Goal: Check status: Check status

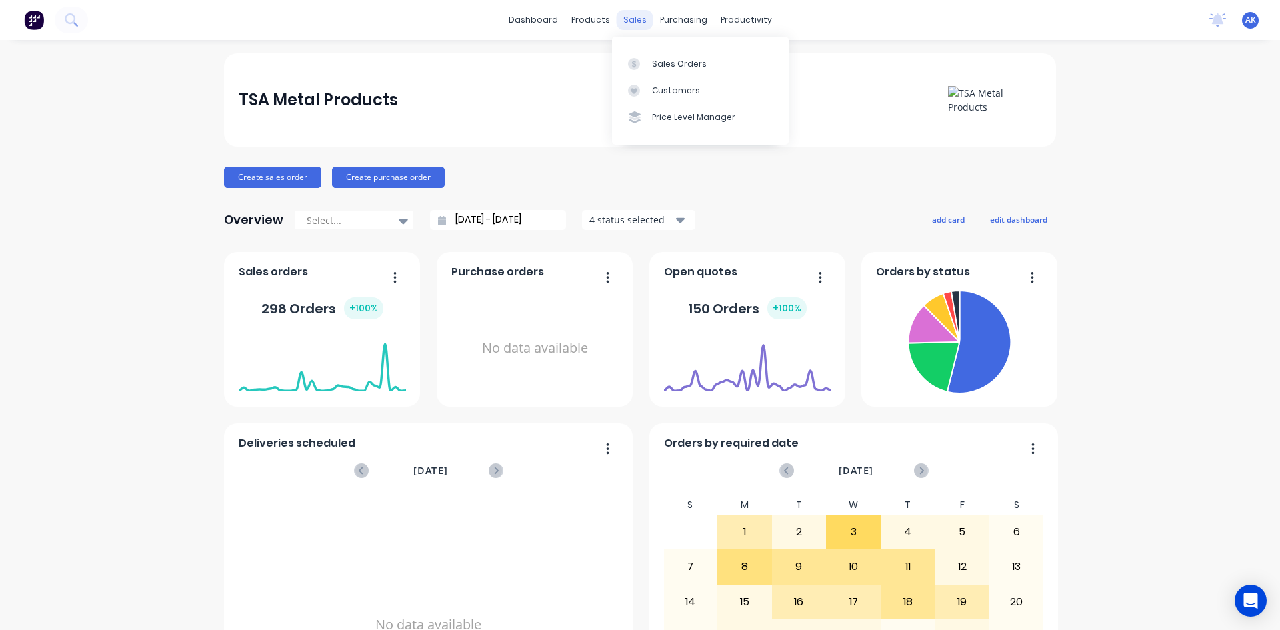
click at [624, 26] on div "sales" at bounding box center [635, 20] width 37 height 20
click at [671, 63] on div "Sales Orders" at bounding box center [679, 64] width 55 height 12
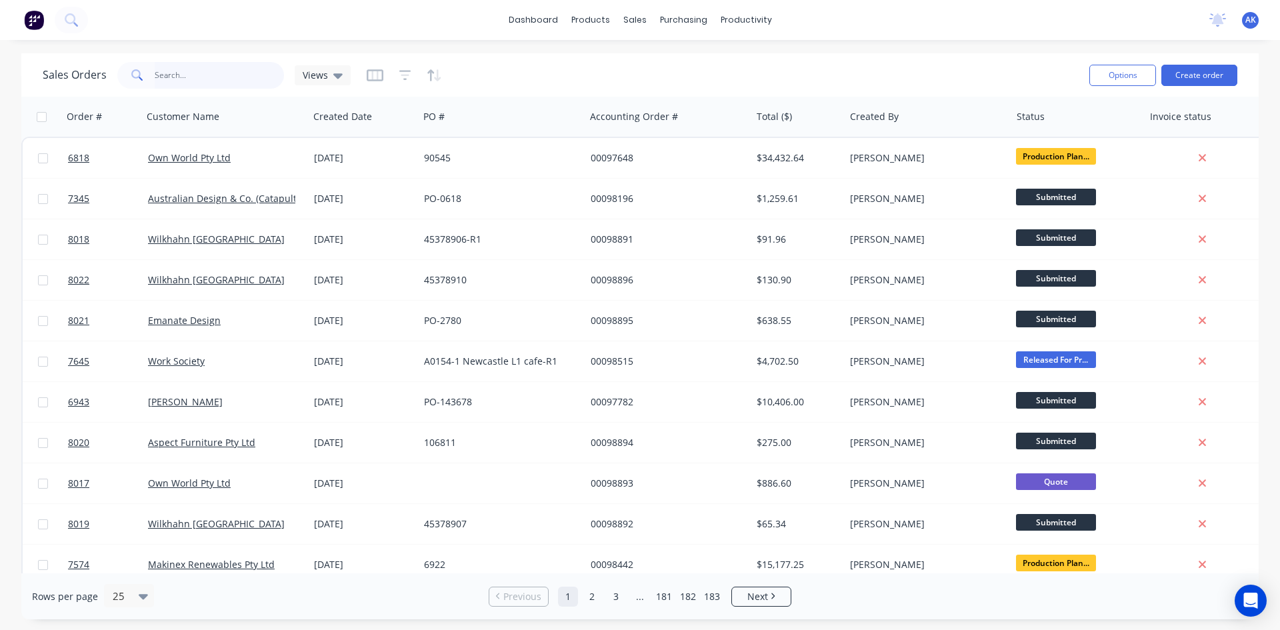
click at [219, 79] on input "text" at bounding box center [220, 75] width 130 height 27
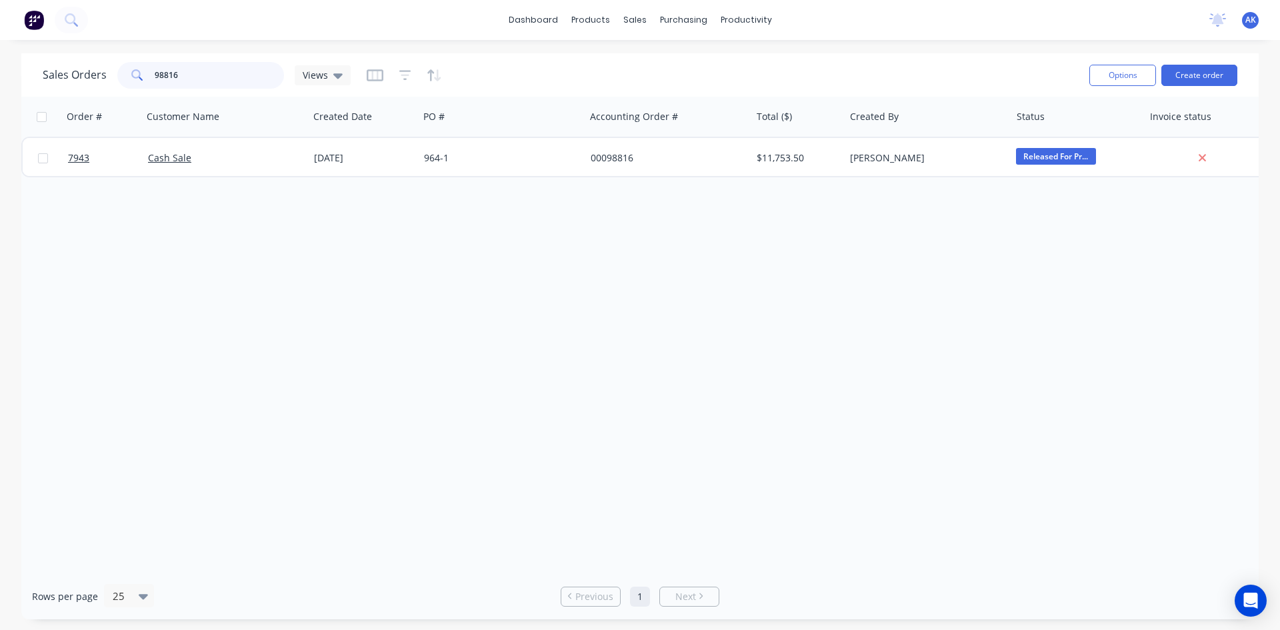
drag, startPoint x: 180, startPoint y: 77, endPoint x: 167, endPoint y: 75, distance: 12.9
click at [167, 75] on input "98816" at bounding box center [220, 75] width 130 height 27
type input "98862"
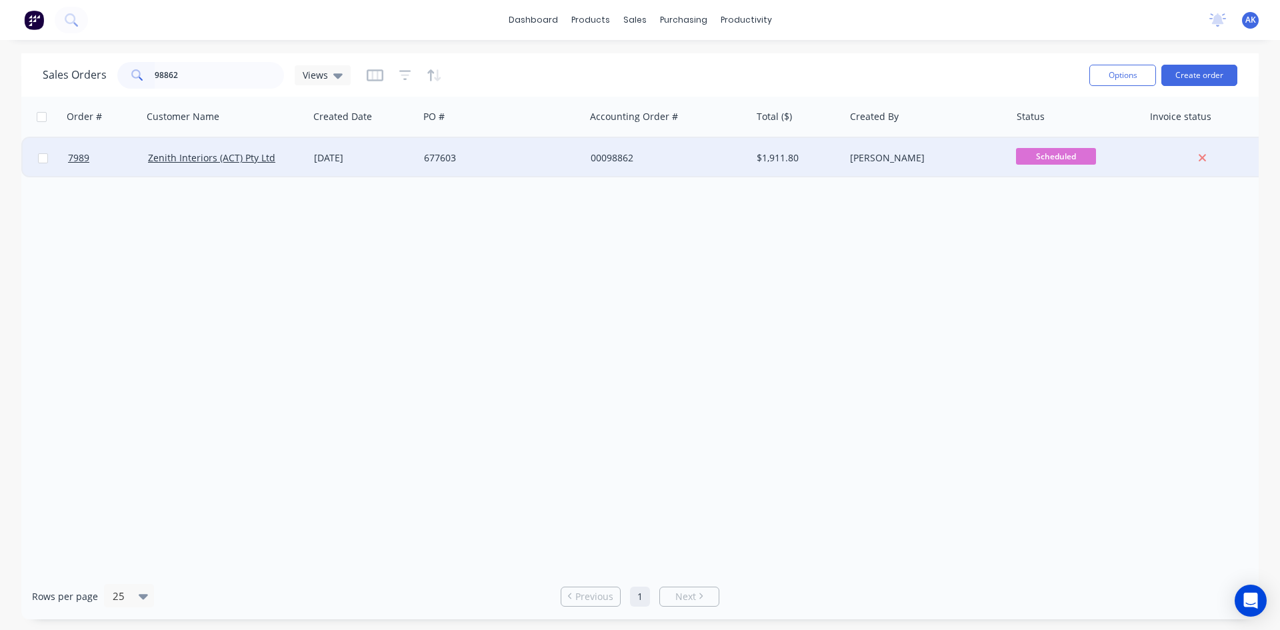
click at [423, 158] on div "677603" at bounding box center [502, 158] width 166 height 40
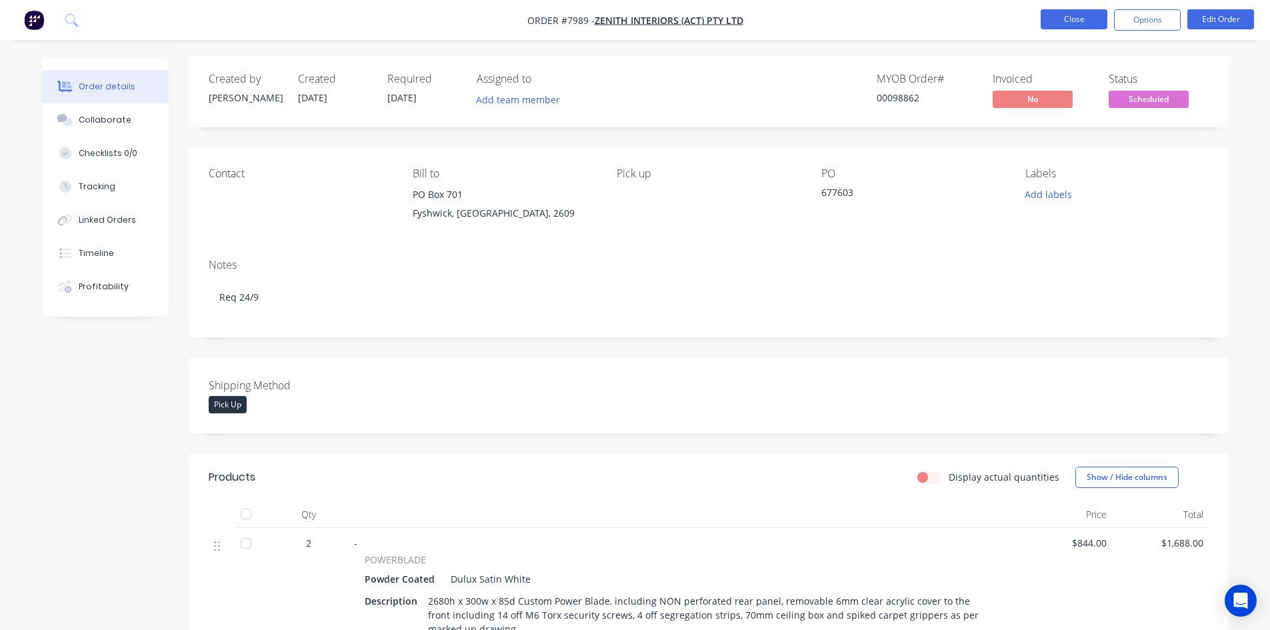
click at [1085, 22] on button "Close" at bounding box center [1074, 19] width 67 height 20
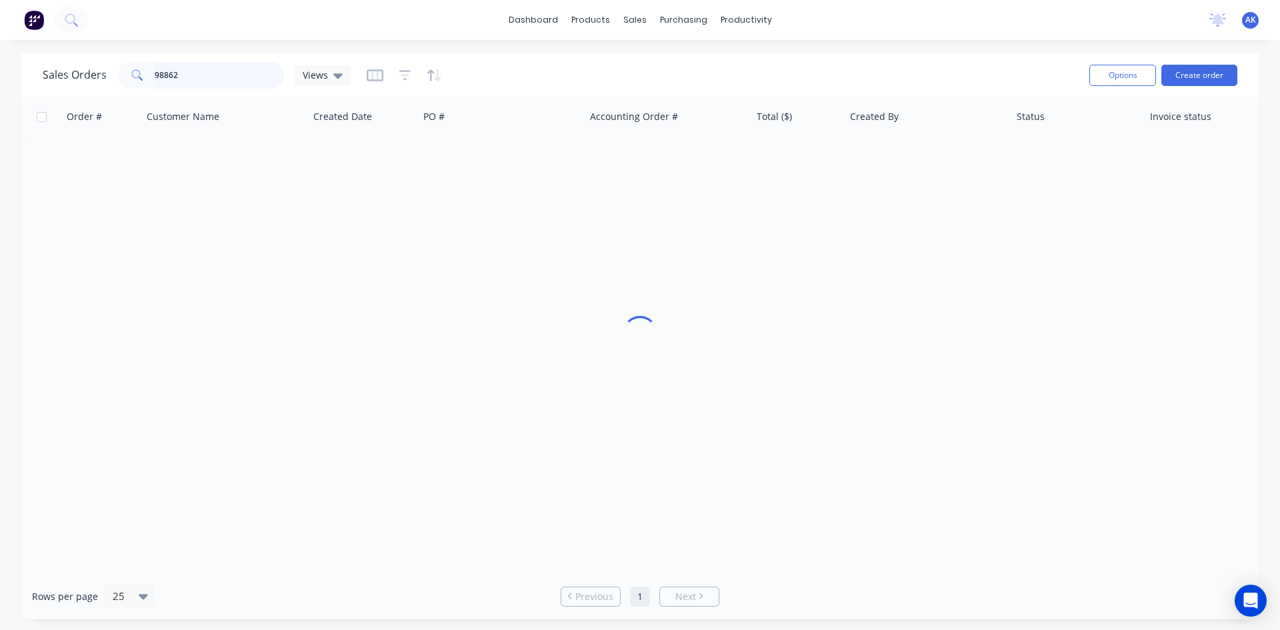
click at [211, 75] on input "98862" at bounding box center [220, 75] width 130 height 27
type input "98855"
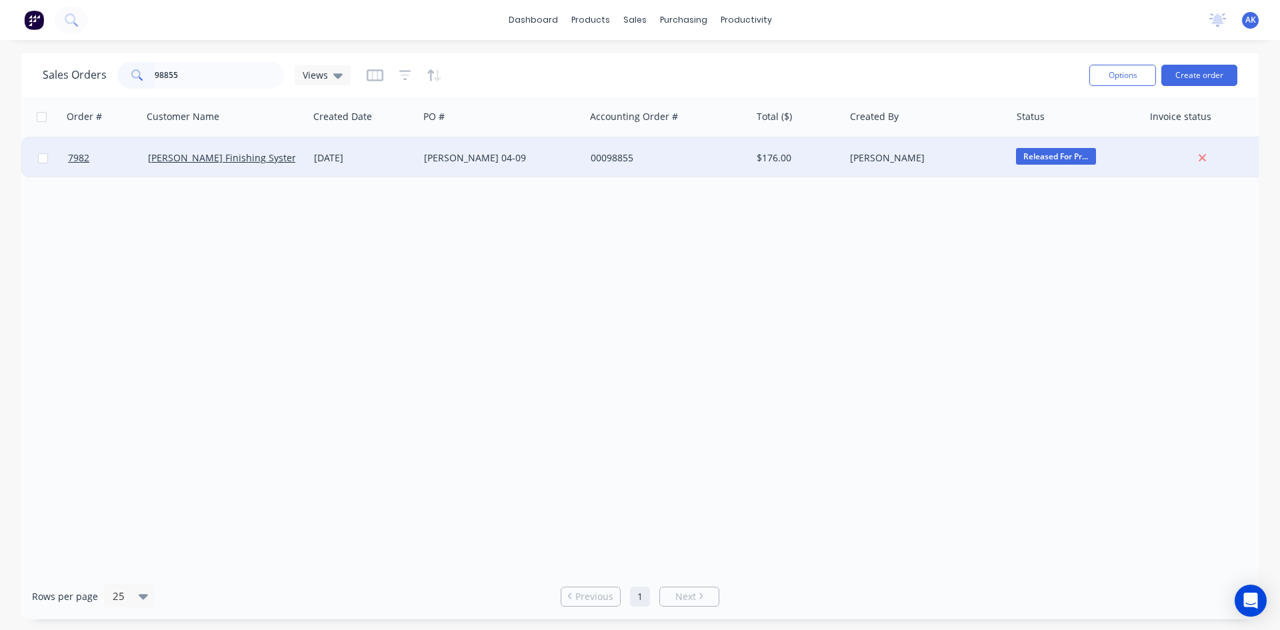
click at [453, 156] on div "[PERSON_NAME] 04-09" at bounding box center [498, 157] width 148 height 13
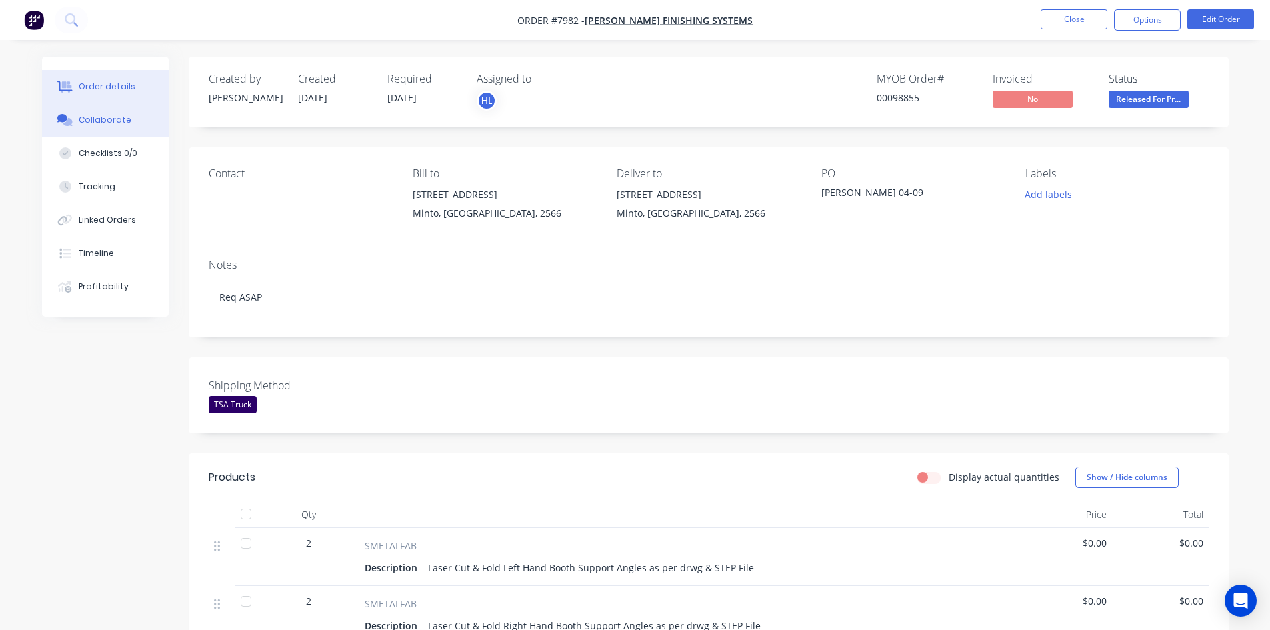
click at [98, 124] on div "Collaborate" at bounding box center [105, 120] width 53 height 12
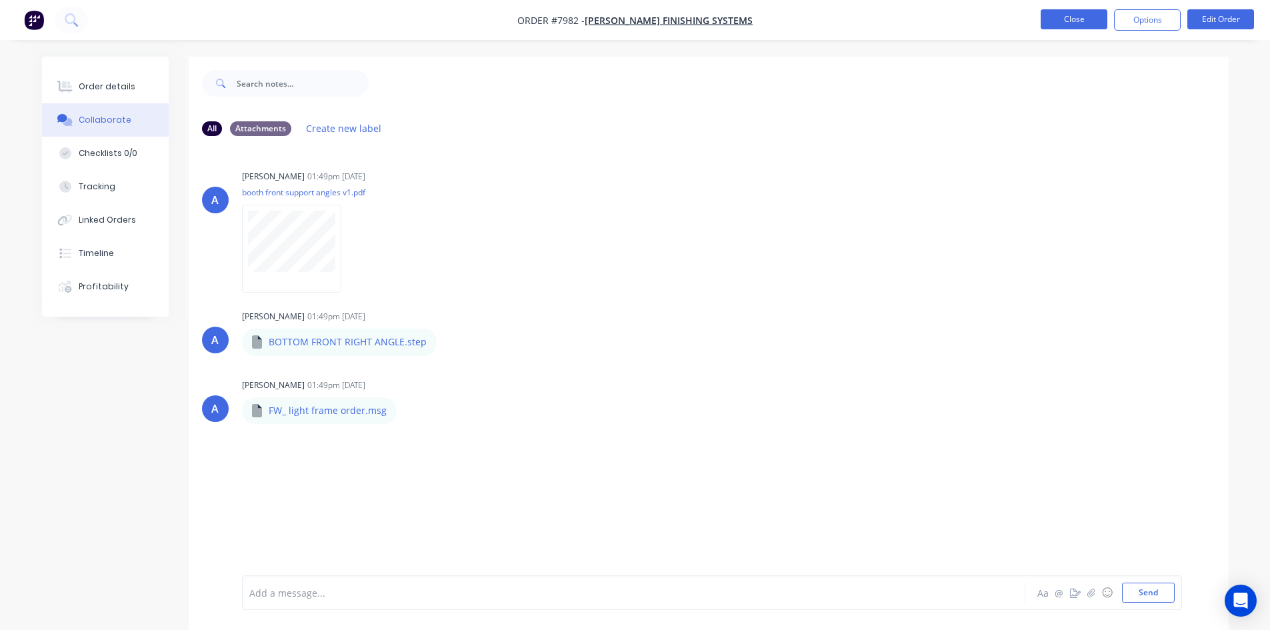
click at [1054, 19] on button "Close" at bounding box center [1074, 19] width 67 height 20
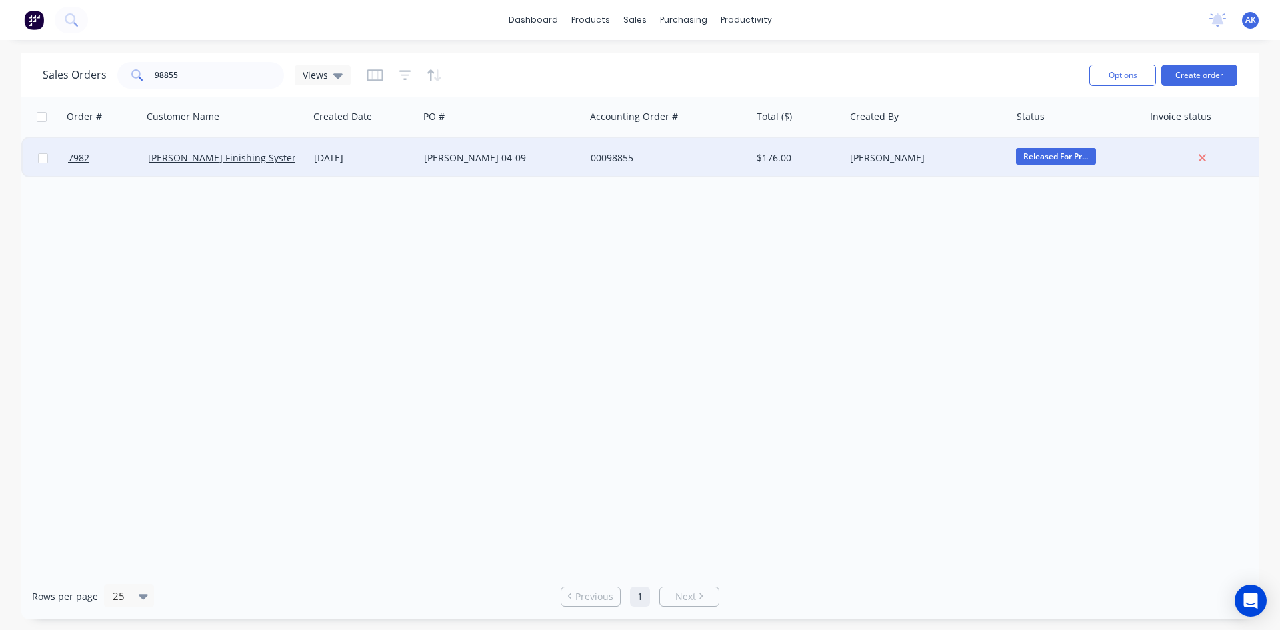
click at [451, 156] on div "[PERSON_NAME] 04-09" at bounding box center [498, 157] width 148 height 13
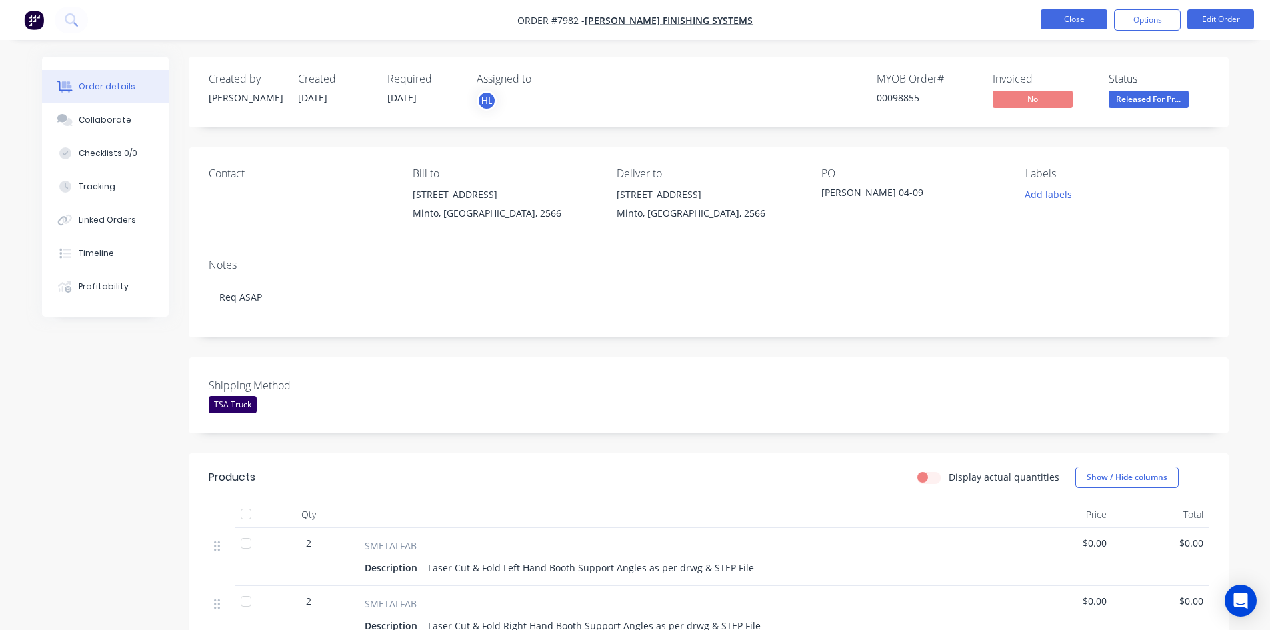
click at [1077, 19] on button "Close" at bounding box center [1074, 19] width 67 height 20
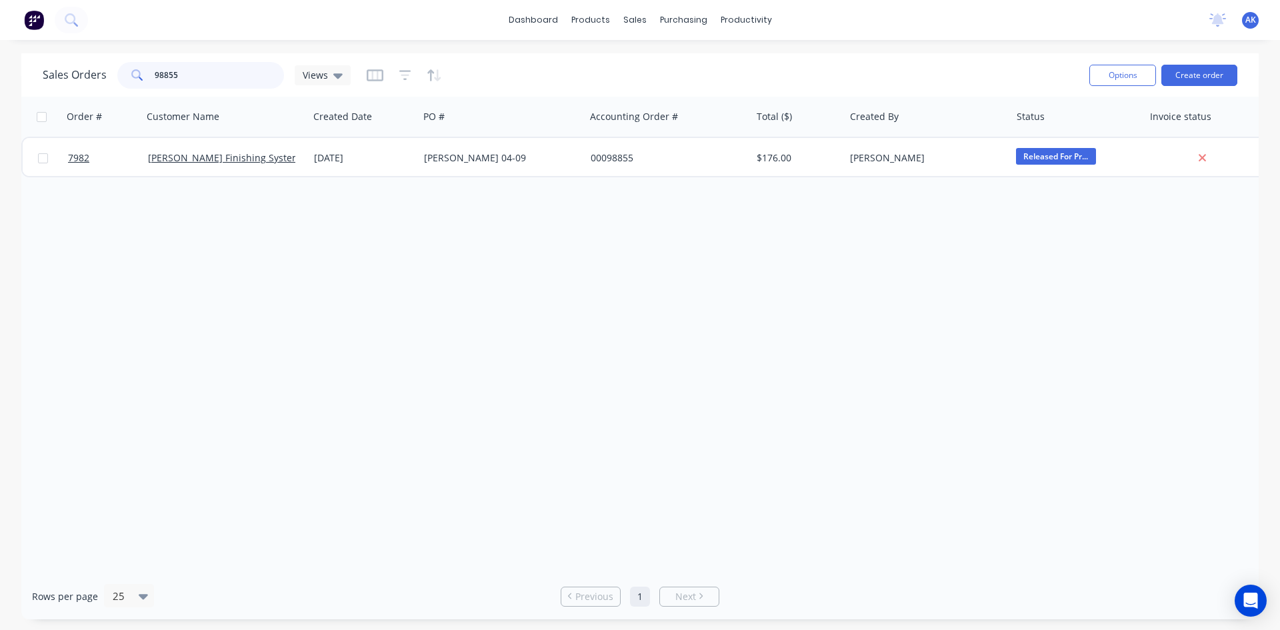
drag, startPoint x: 231, startPoint y: 73, endPoint x: 0, endPoint y: 89, distance: 231.9
click at [0, 89] on div "Sales Orders 98855 Views Options Create order Order # Customer Name Created Dat…" at bounding box center [640, 336] width 1280 height 566
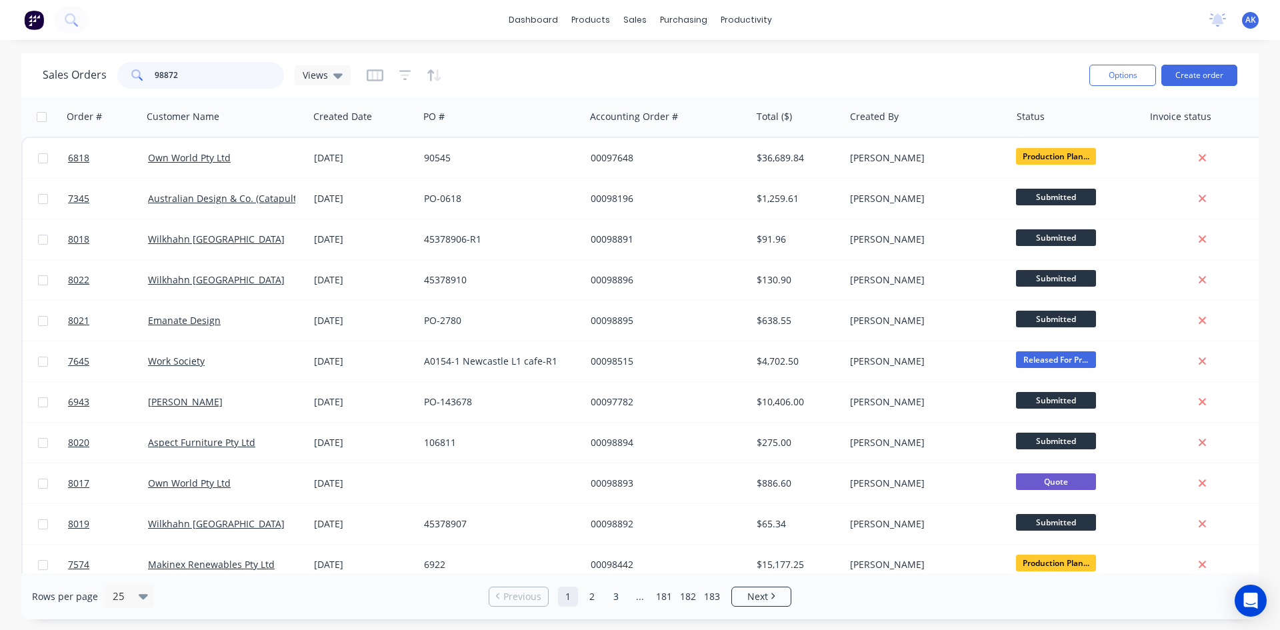
type input "98872"
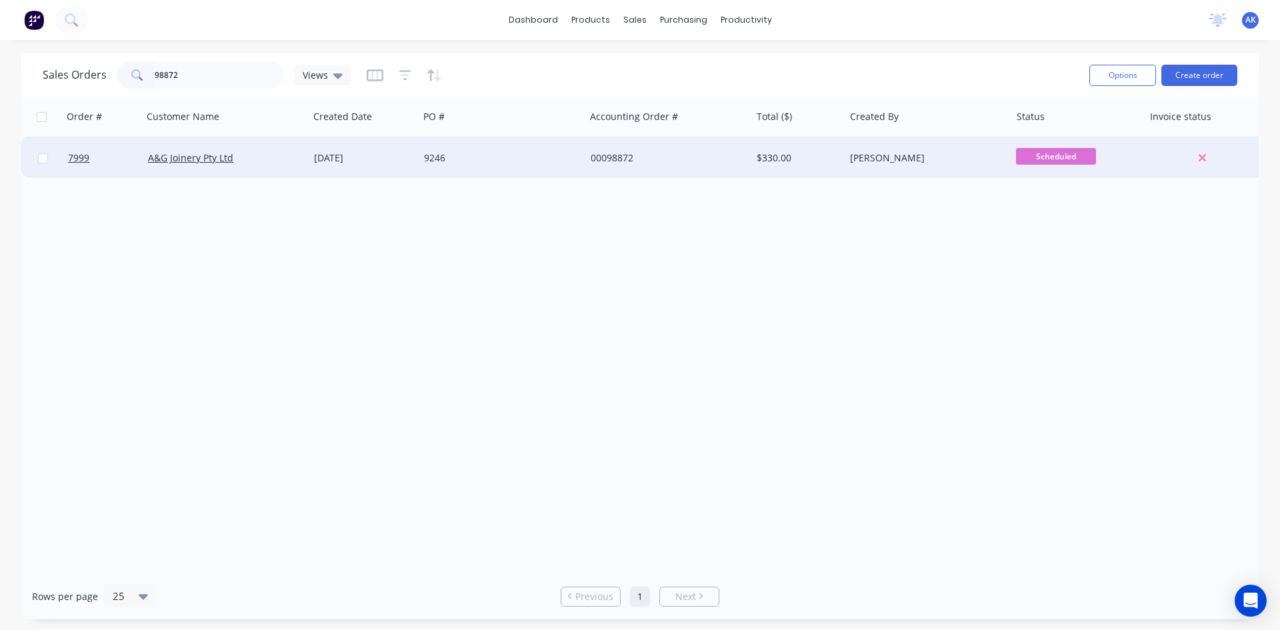
click at [383, 154] on div "[DATE]" at bounding box center [363, 157] width 99 height 13
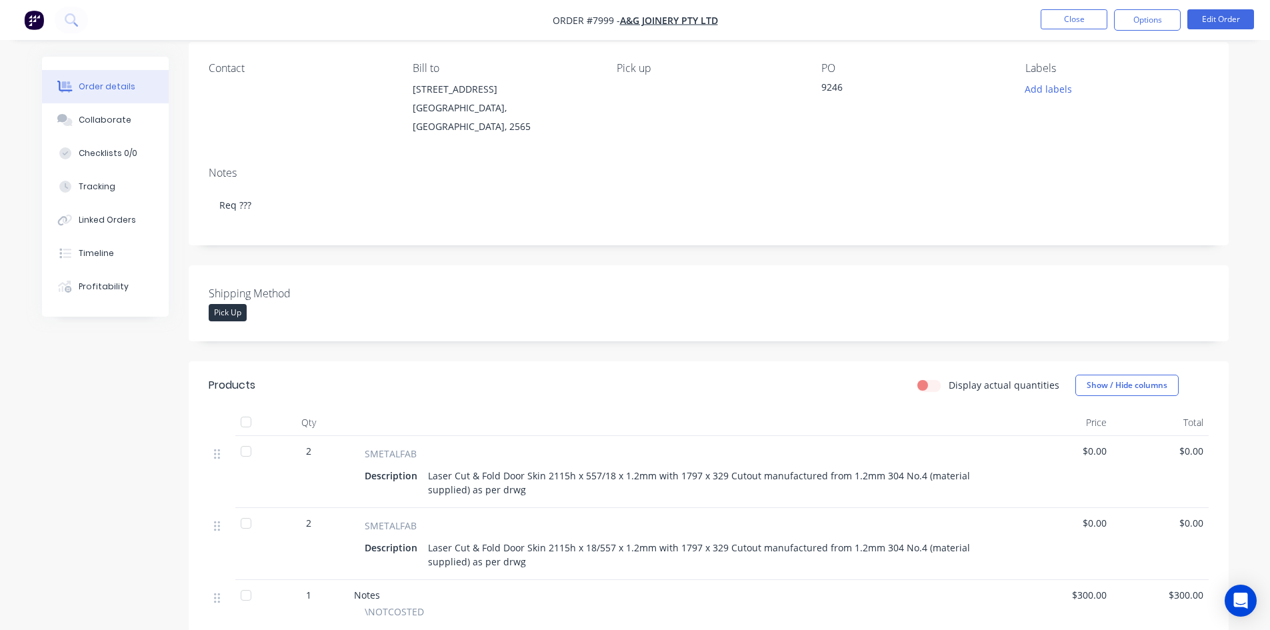
scroll to position [200, 0]
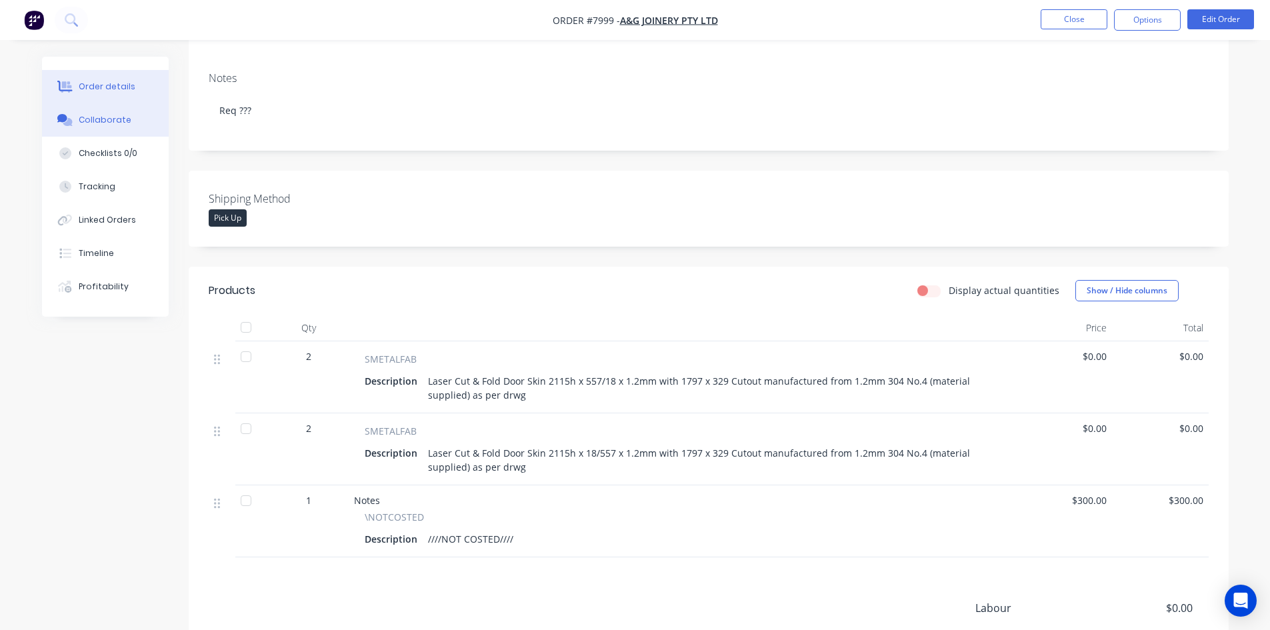
click at [102, 118] on div "Collaborate" at bounding box center [105, 120] width 53 height 12
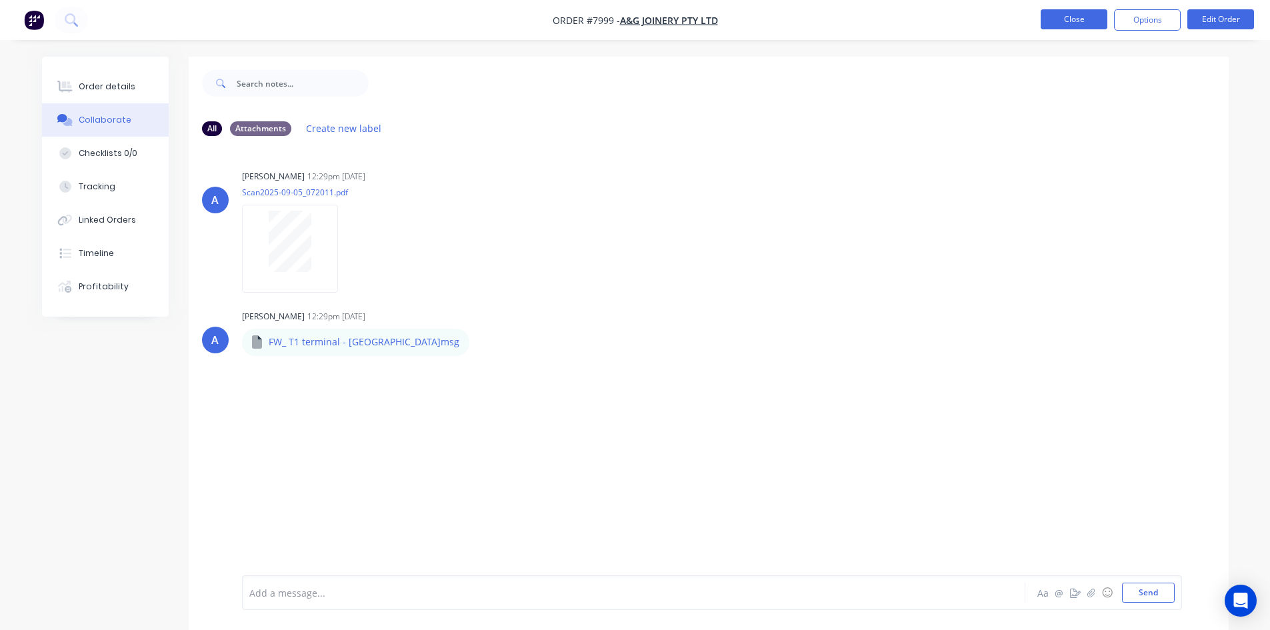
click at [1064, 21] on button "Close" at bounding box center [1074, 19] width 67 height 20
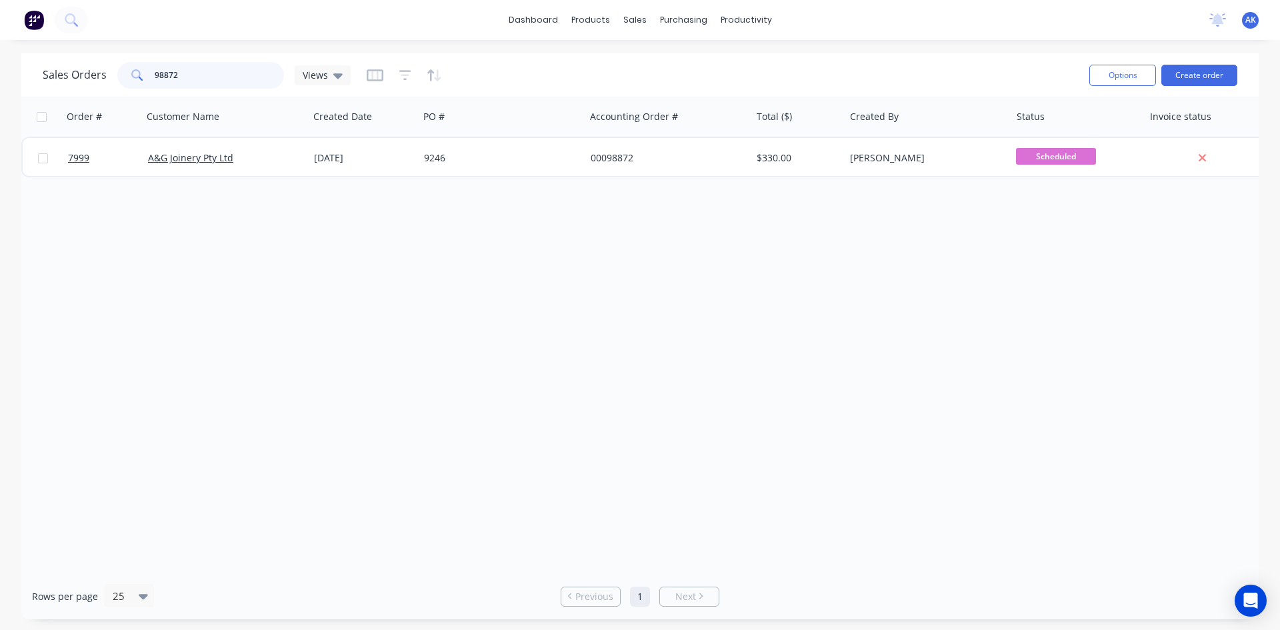
drag, startPoint x: 194, startPoint y: 79, endPoint x: 0, endPoint y: 103, distance: 195.5
click at [0, 103] on div "Sales Orders 98872 Views Options Create order Order # Customer Name Created Dat…" at bounding box center [640, 336] width 1280 height 566
type input "98801"
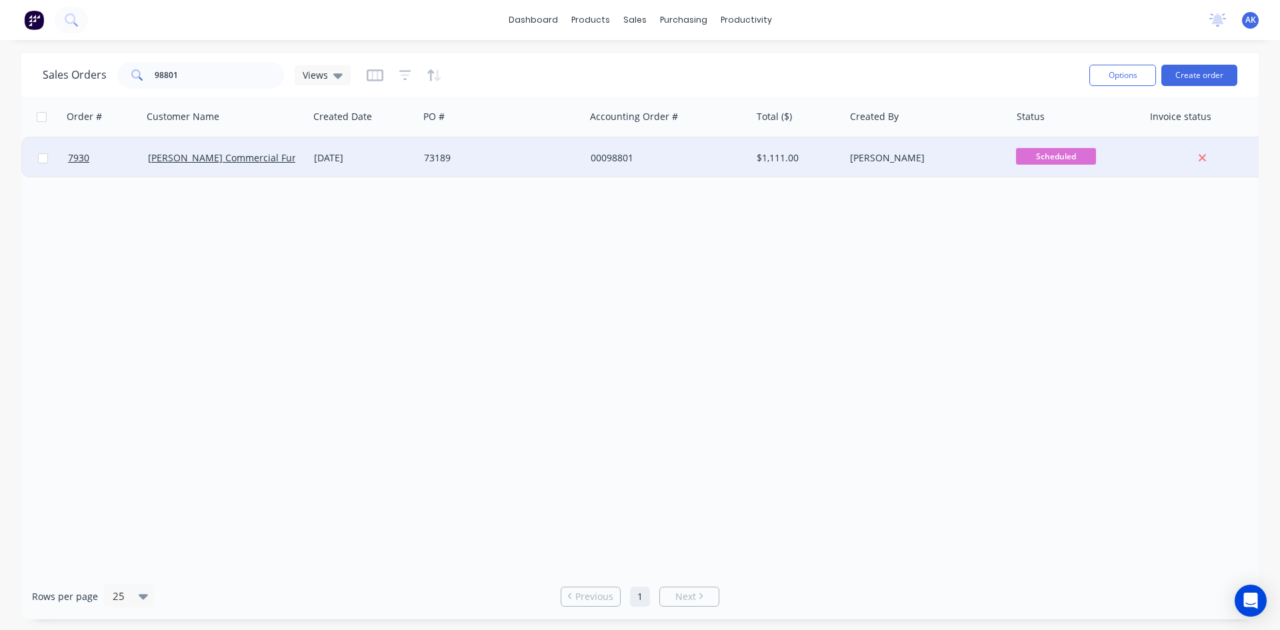
click at [407, 153] on div "[DATE]" at bounding box center [363, 157] width 99 height 13
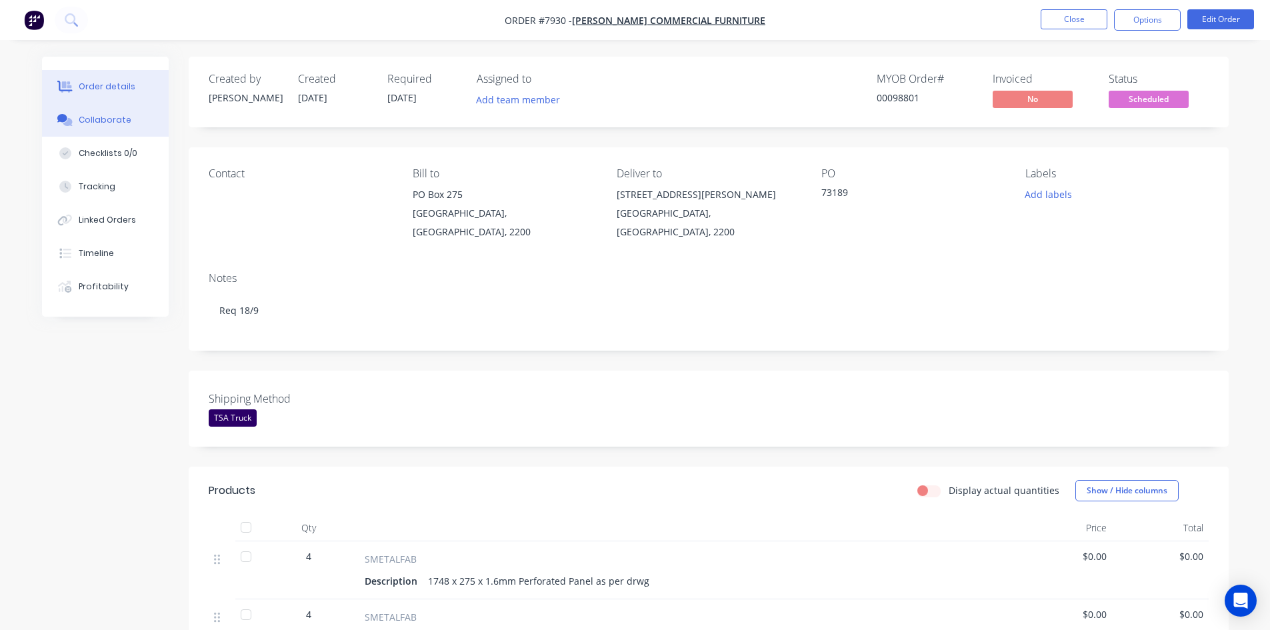
click at [106, 122] on div "Collaborate" at bounding box center [105, 120] width 53 height 12
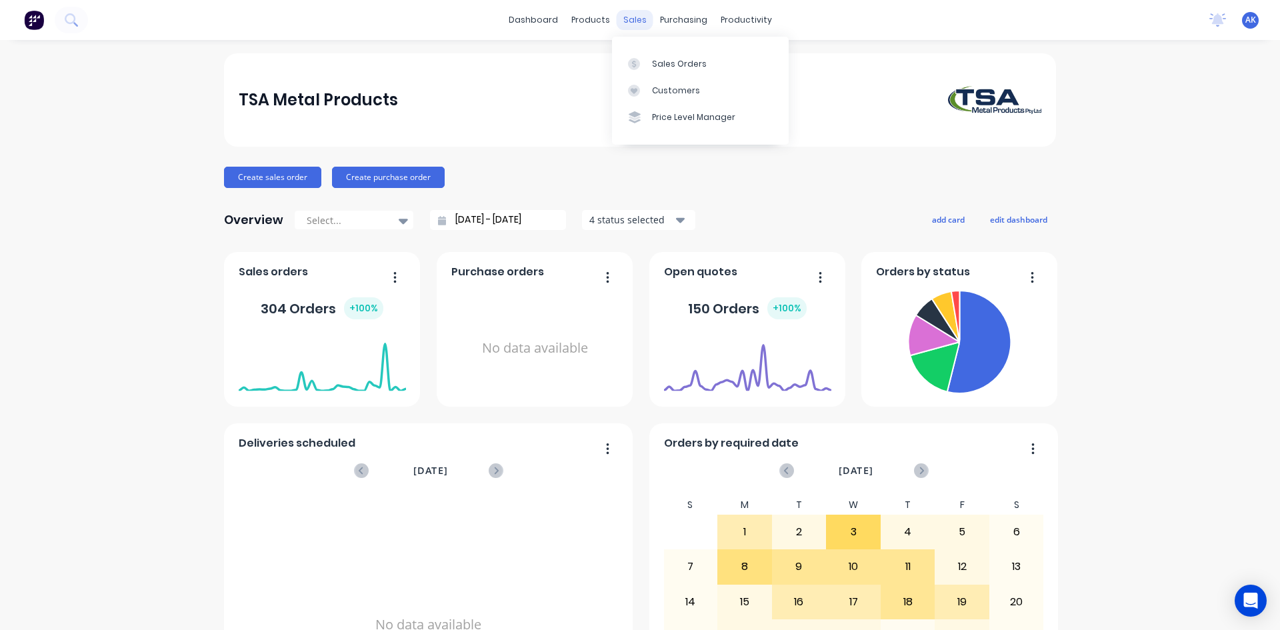
click at [641, 16] on div "sales" at bounding box center [635, 20] width 37 height 20
click at [624, 21] on div "sales" at bounding box center [635, 20] width 37 height 20
click at [659, 59] on div "Sales Orders" at bounding box center [679, 64] width 55 height 12
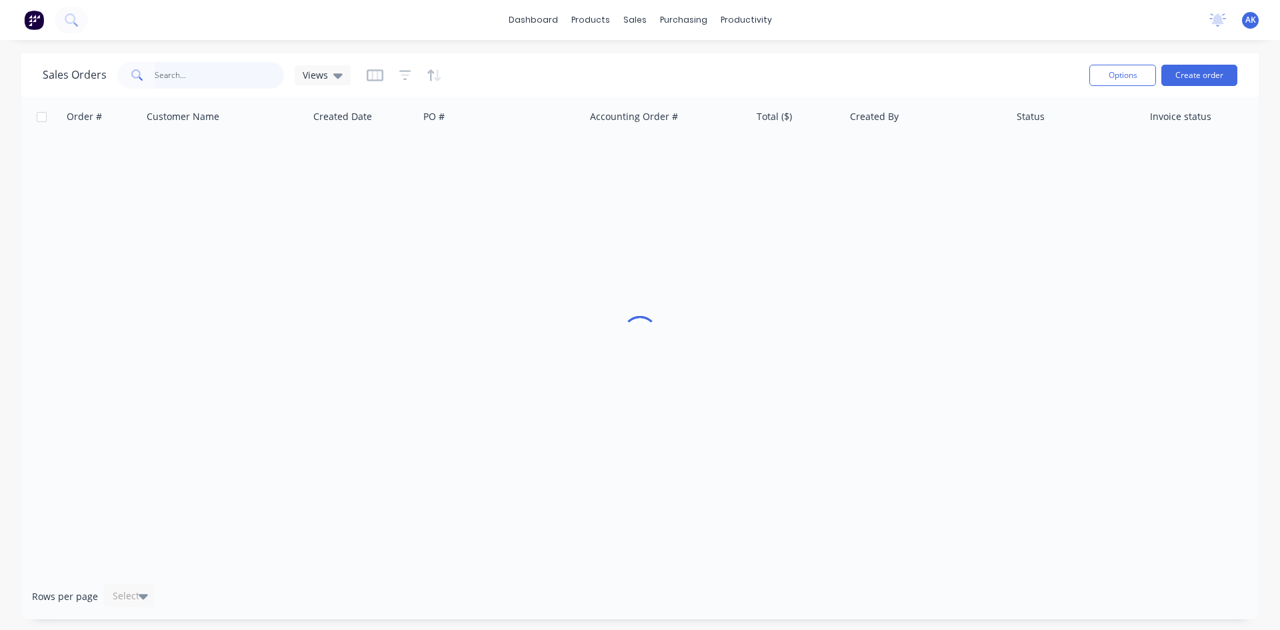
click at [177, 70] on input "text" at bounding box center [220, 75] width 130 height 27
click at [166, 78] on input "98839" at bounding box center [220, 75] width 130 height 27
type input "98339"
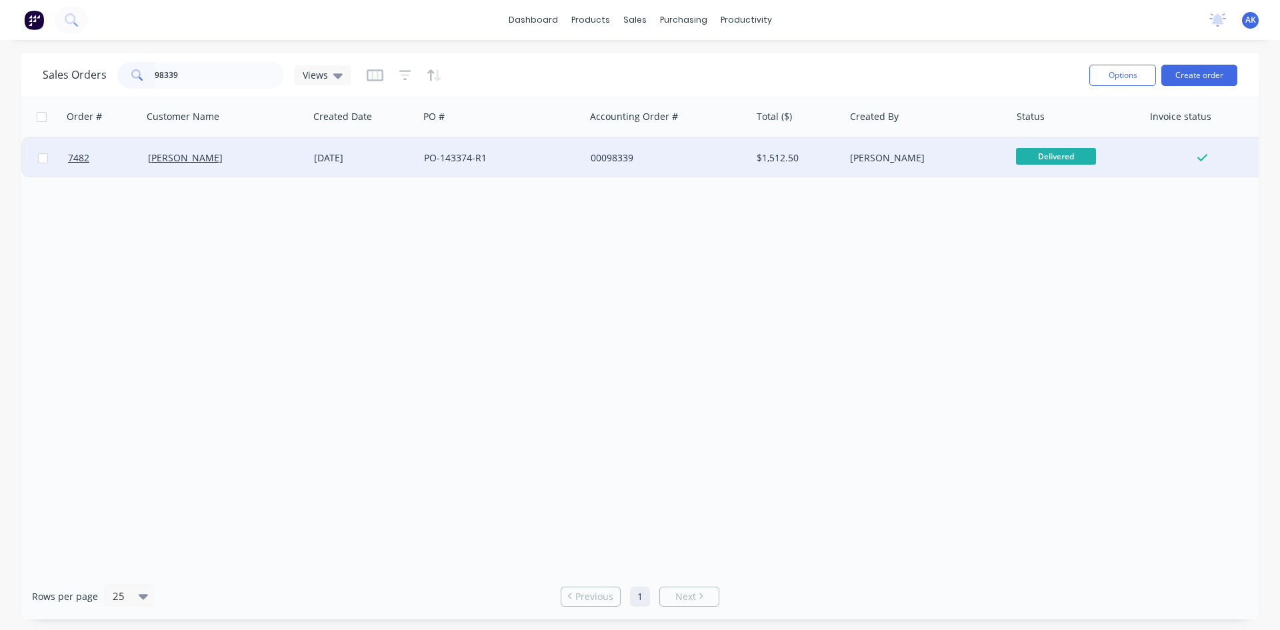
click at [353, 165] on div "30 Jul 2025" at bounding box center [364, 158] width 110 height 40
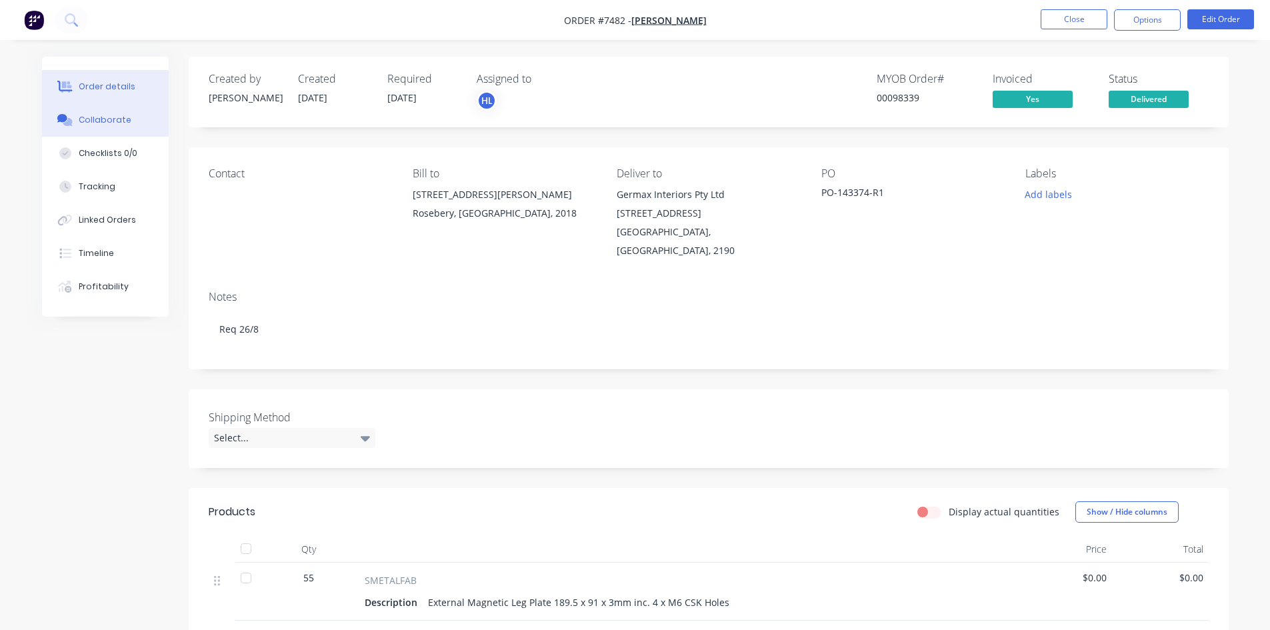
click at [96, 116] on div "Collaborate" at bounding box center [105, 120] width 53 height 12
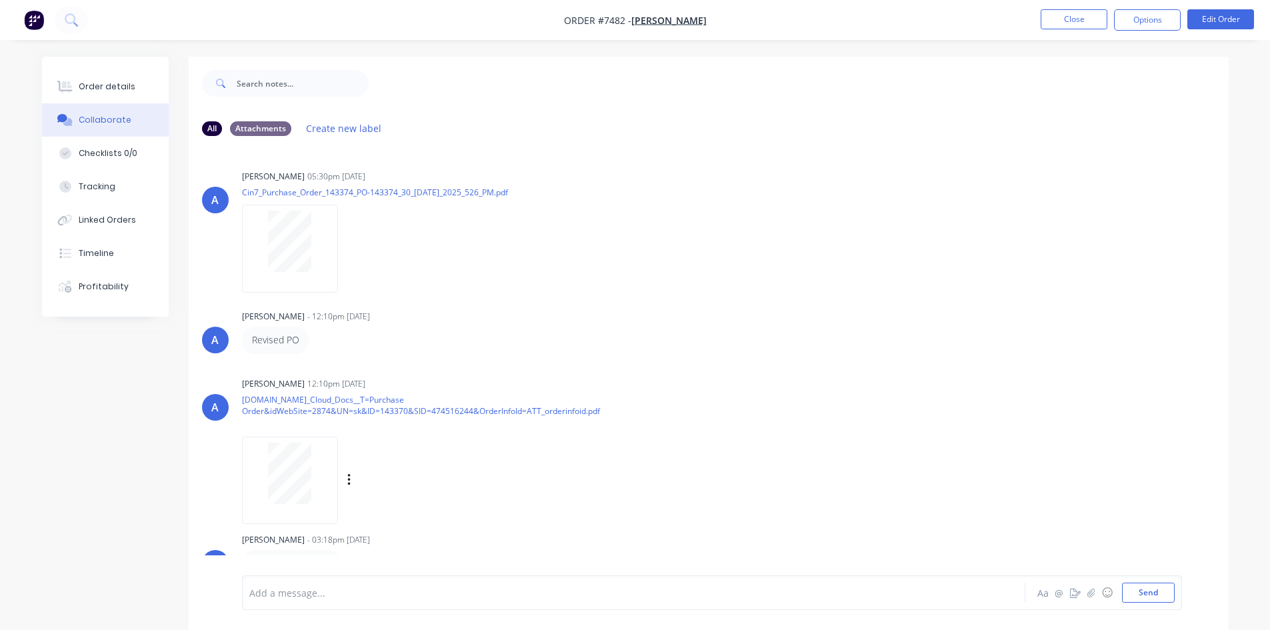
scroll to position [187, 0]
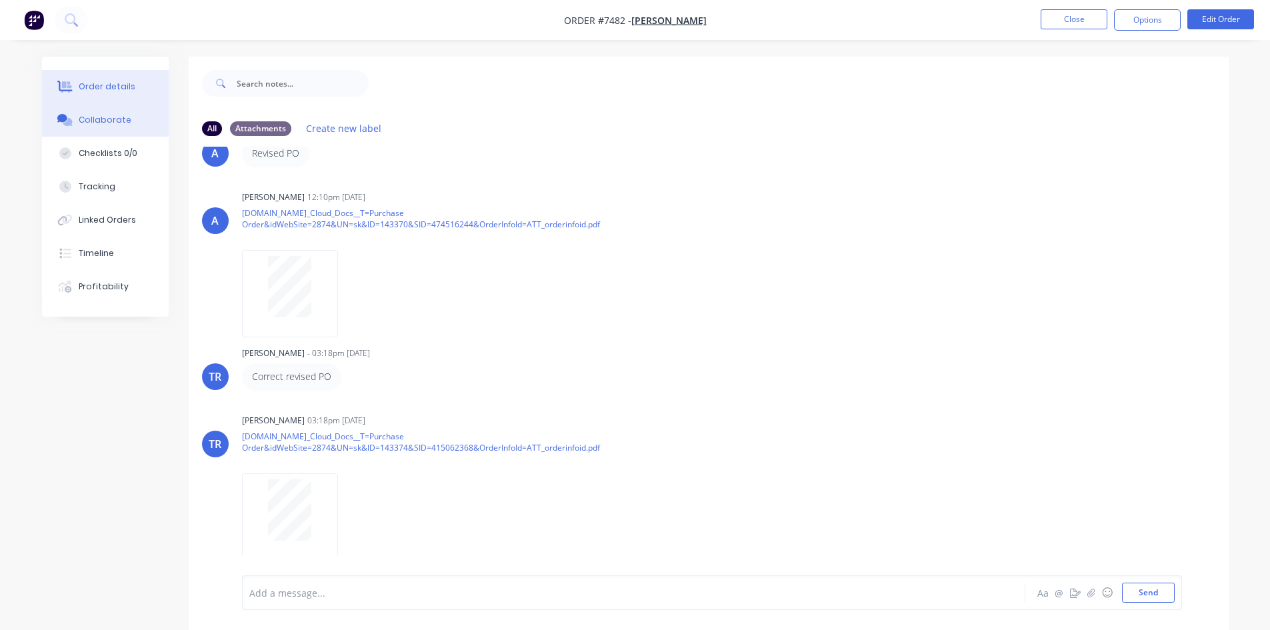
click at [109, 87] on div "Order details" at bounding box center [107, 87] width 57 height 12
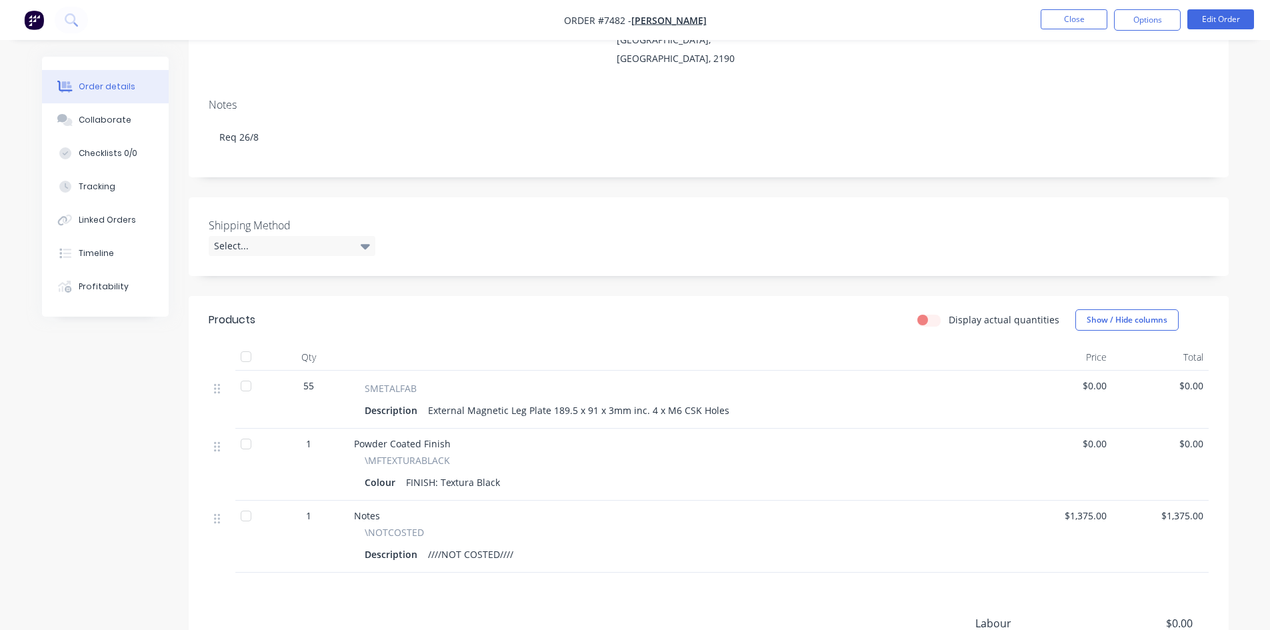
scroll to position [200, 0]
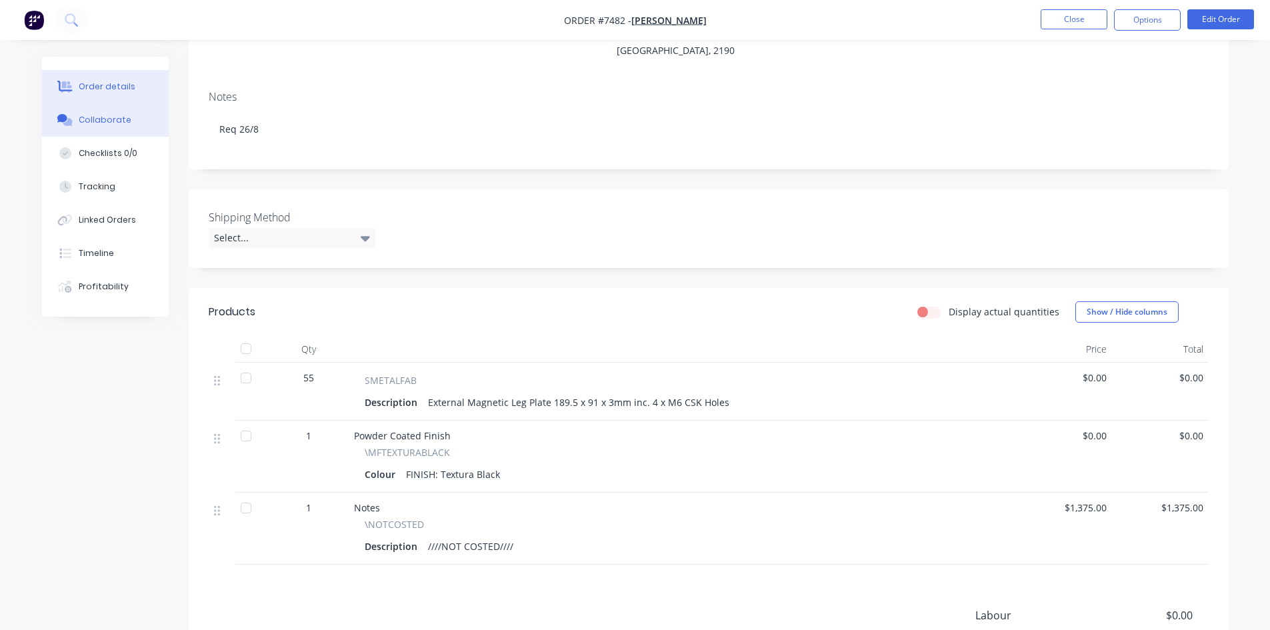
click at [97, 124] on div "Collaborate" at bounding box center [105, 120] width 53 height 12
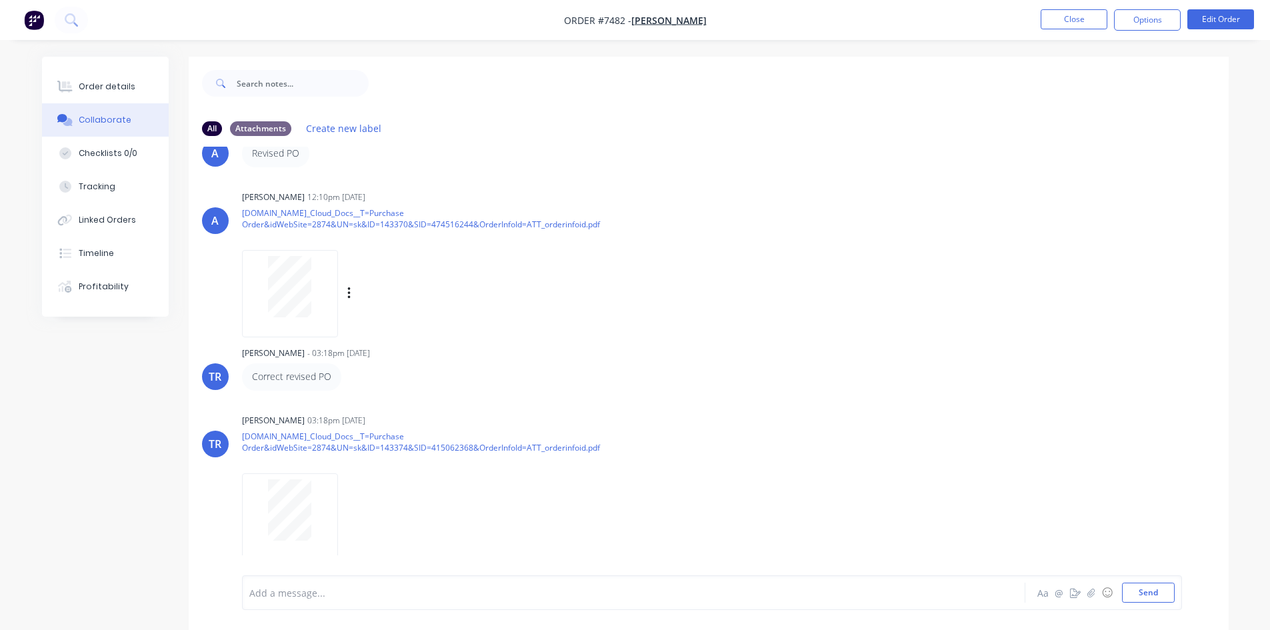
scroll to position [20, 0]
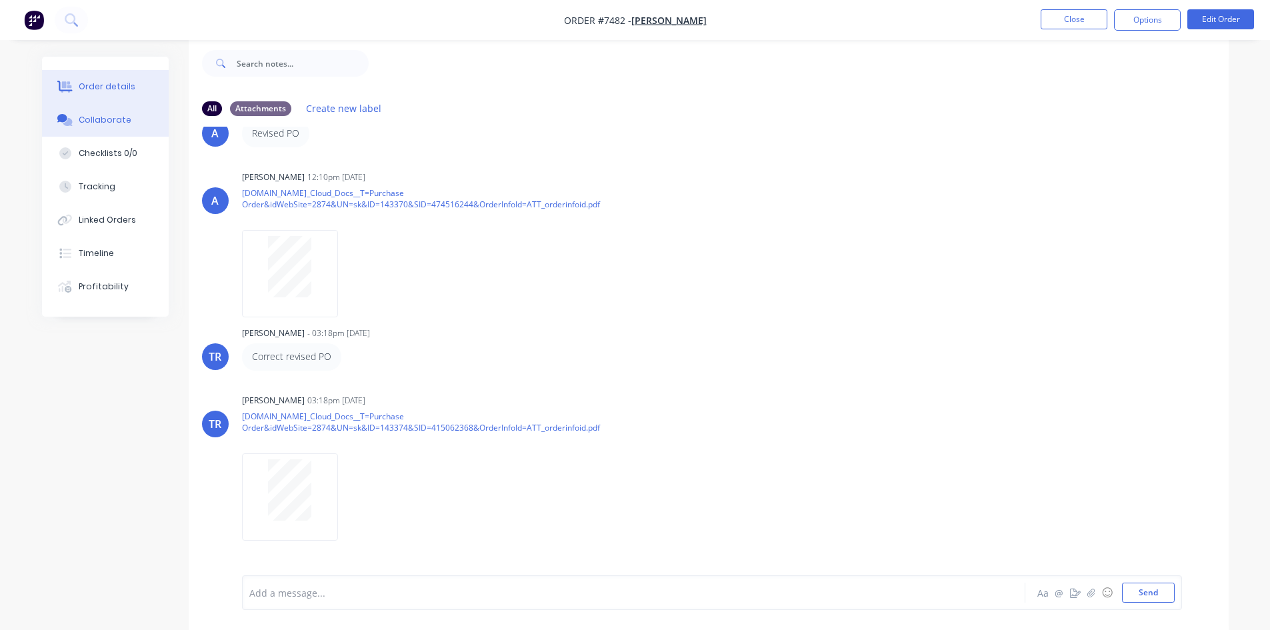
click at [94, 81] on div "Order details" at bounding box center [107, 87] width 57 height 12
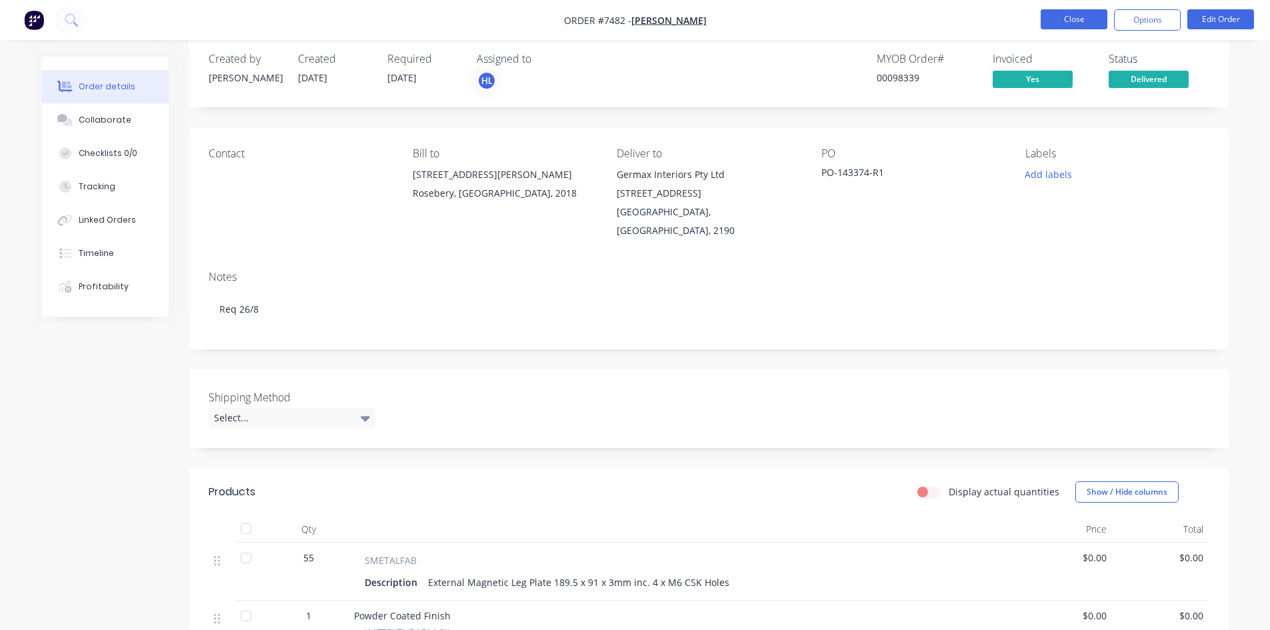
click at [1067, 21] on button "Close" at bounding box center [1074, 19] width 67 height 20
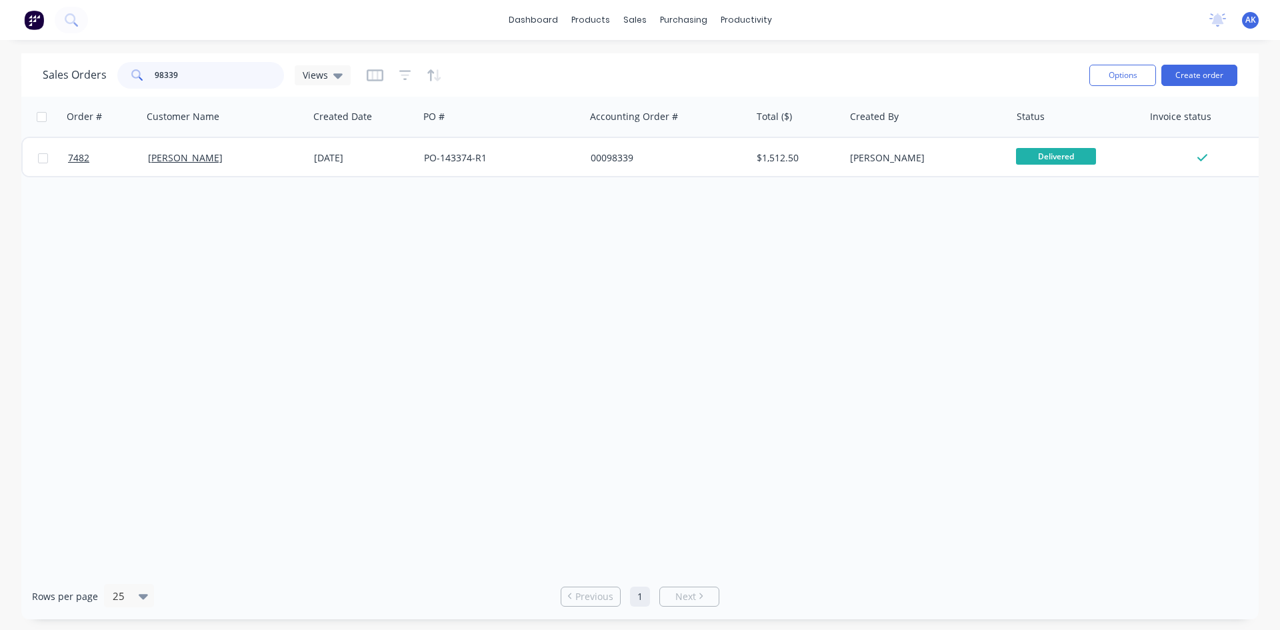
drag, startPoint x: 177, startPoint y: 74, endPoint x: 123, endPoint y: 89, distance: 56.6
click at [123, 89] on div "Sales Orders 98339 Views" at bounding box center [561, 75] width 1036 height 33
type input "98879"
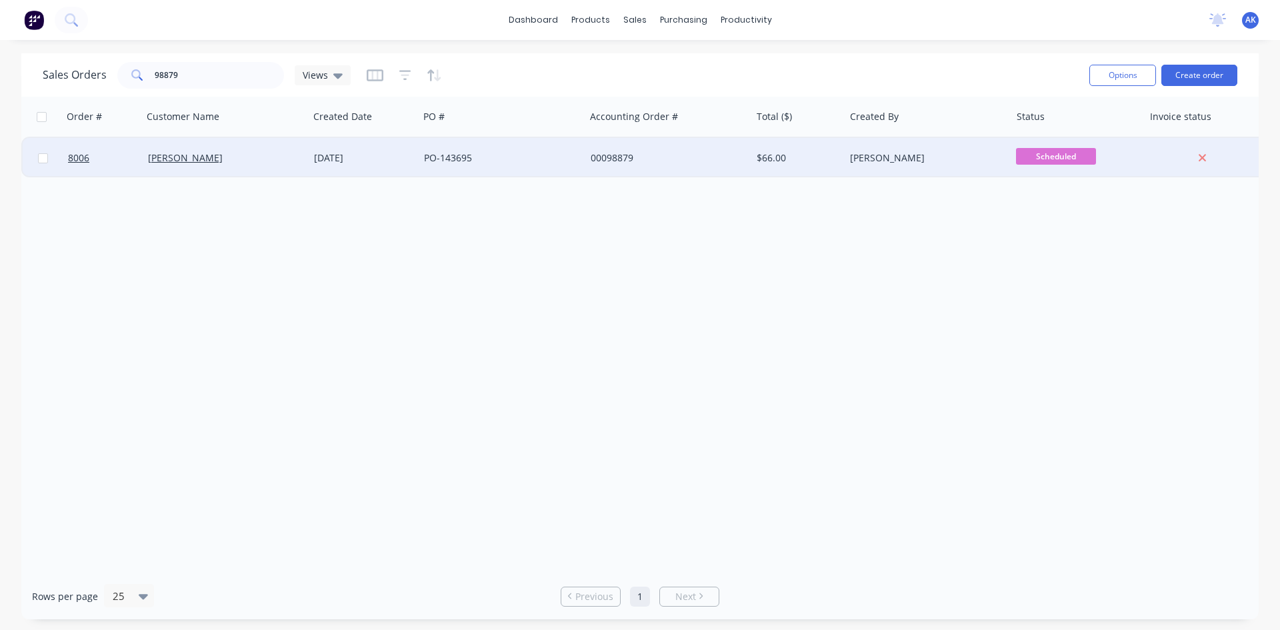
click at [401, 153] on div "[DATE]" at bounding box center [363, 157] width 99 height 13
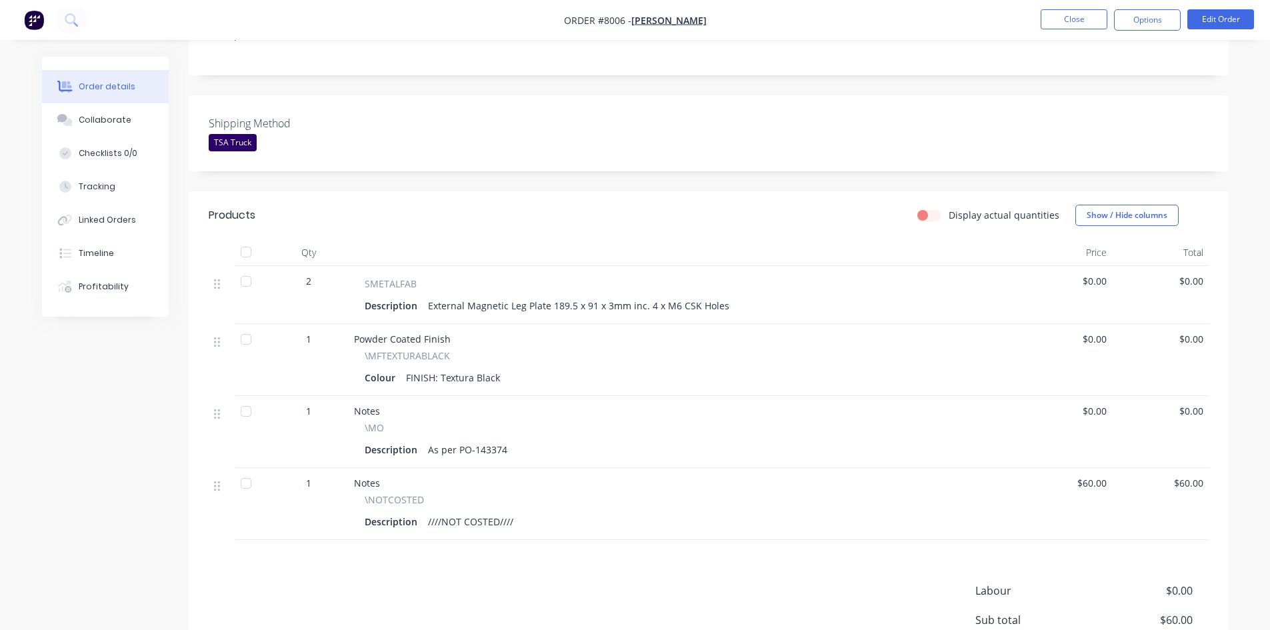
scroll to position [333, 0]
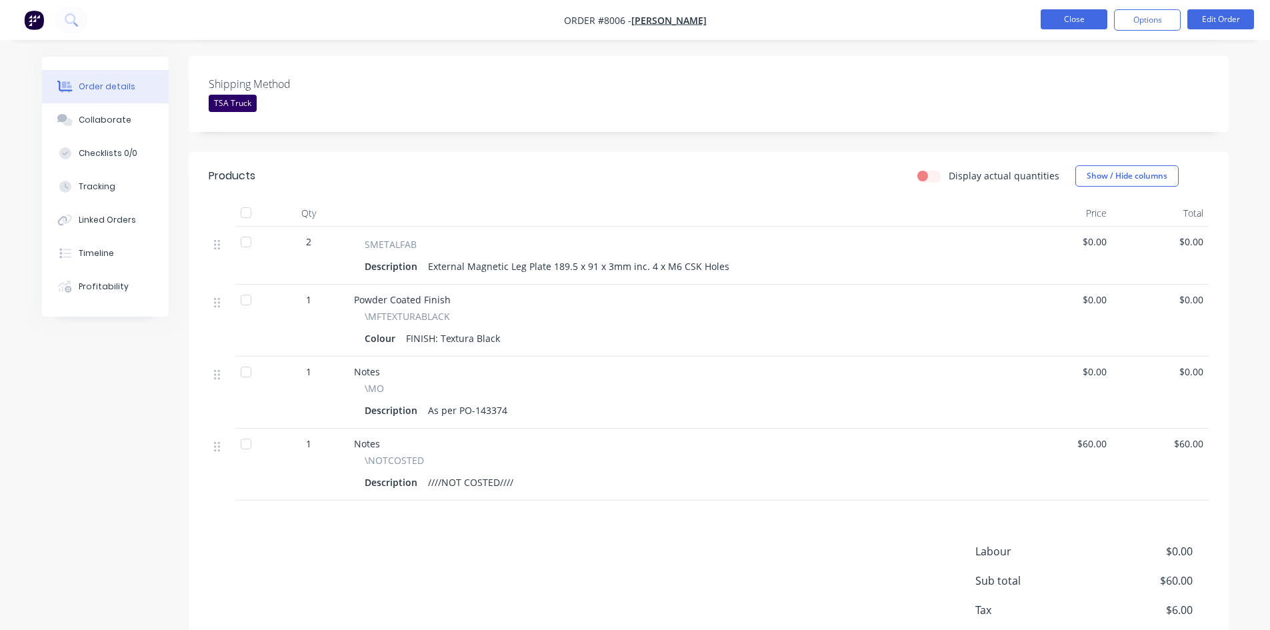
click at [1079, 19] on button "Close" at bounding box center [1074, 19] width 67 height 20
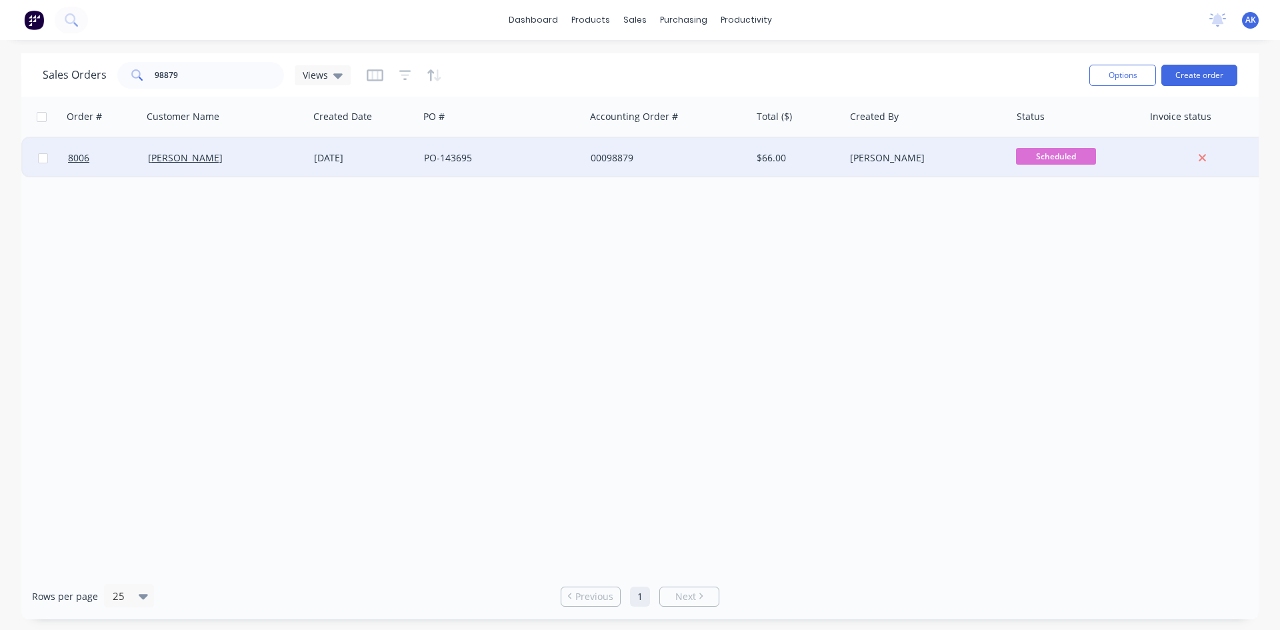
click at [319, 155] on div "[DATE]" at bounding box center [363, 157] width 99 height 13
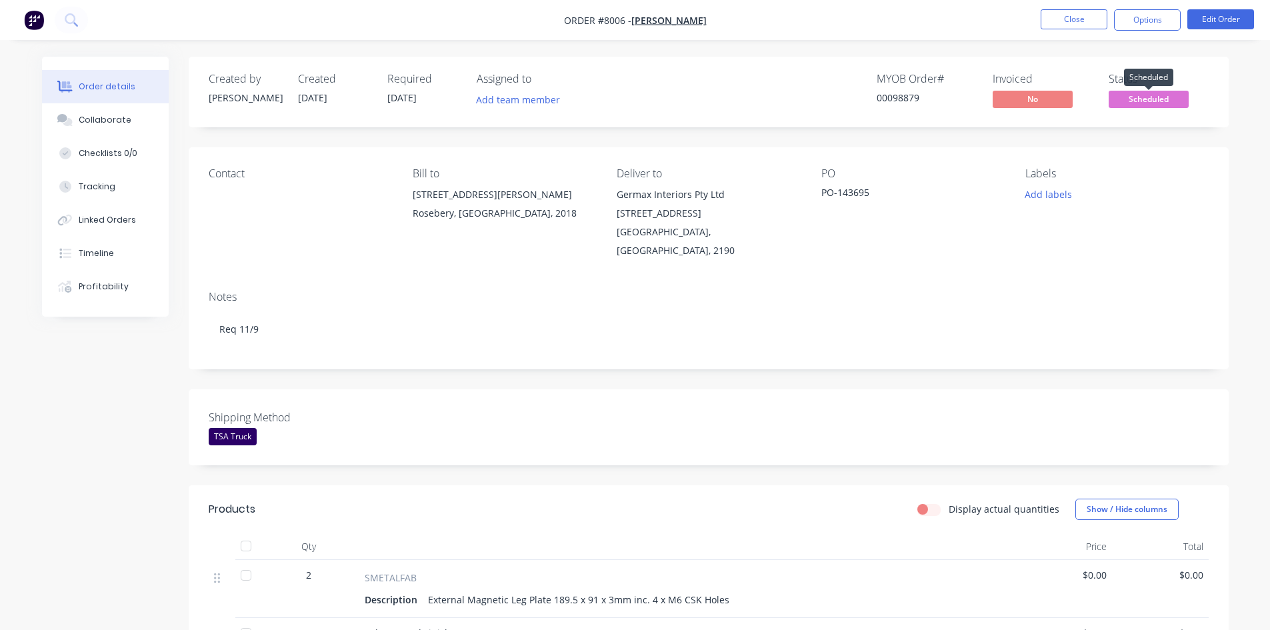
click at [1147, 103] on span "Scheduled" at bounding box center [1149, 99] width 80 height 17
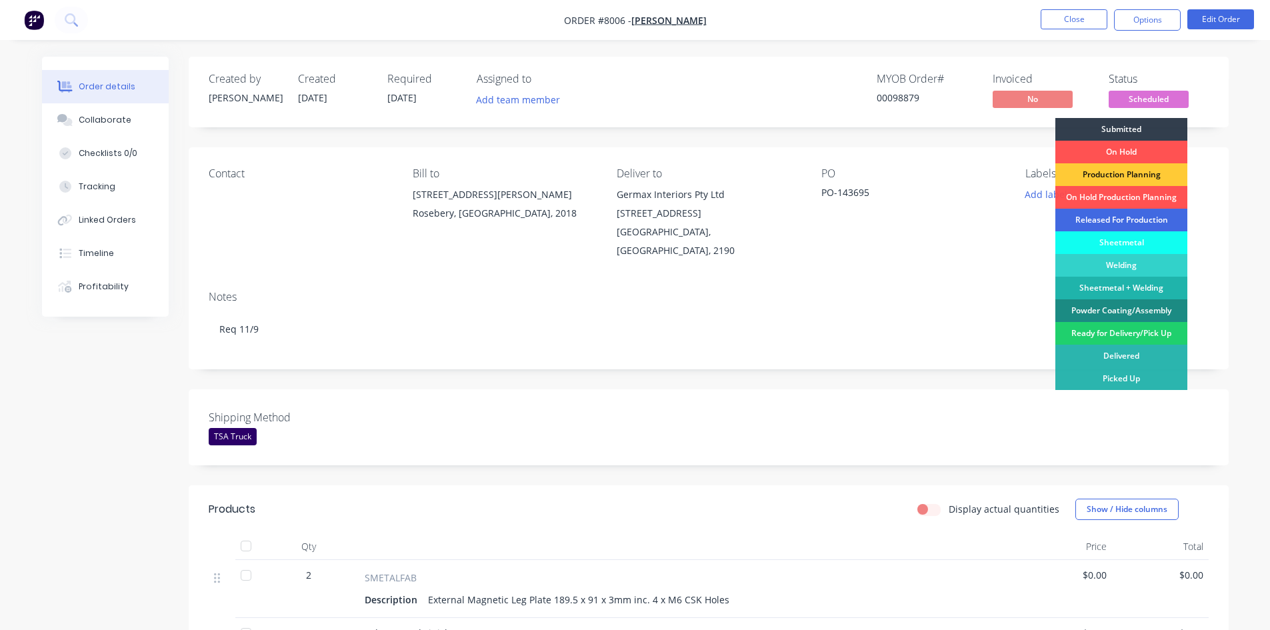
click at [1117, 220] on div "Released For Production" at bounding box center [1121, 220] width 132 height 23
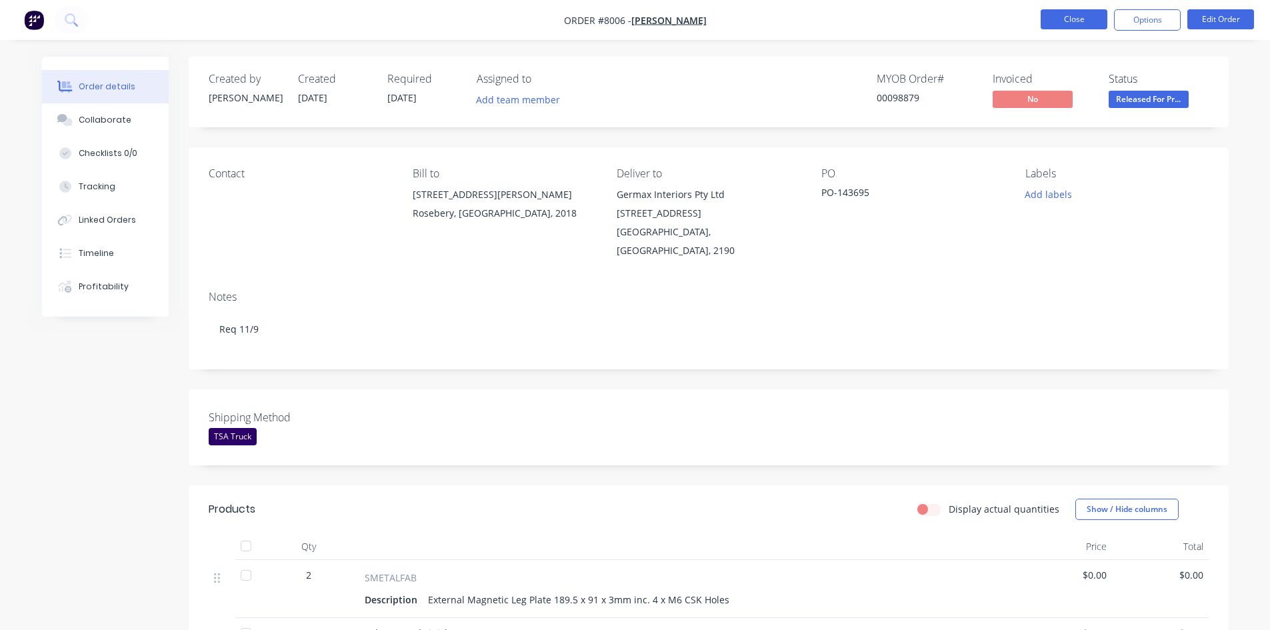
click at [1074, 19] on button "Close" at bounding box center [1074, 19] width 67 height 20
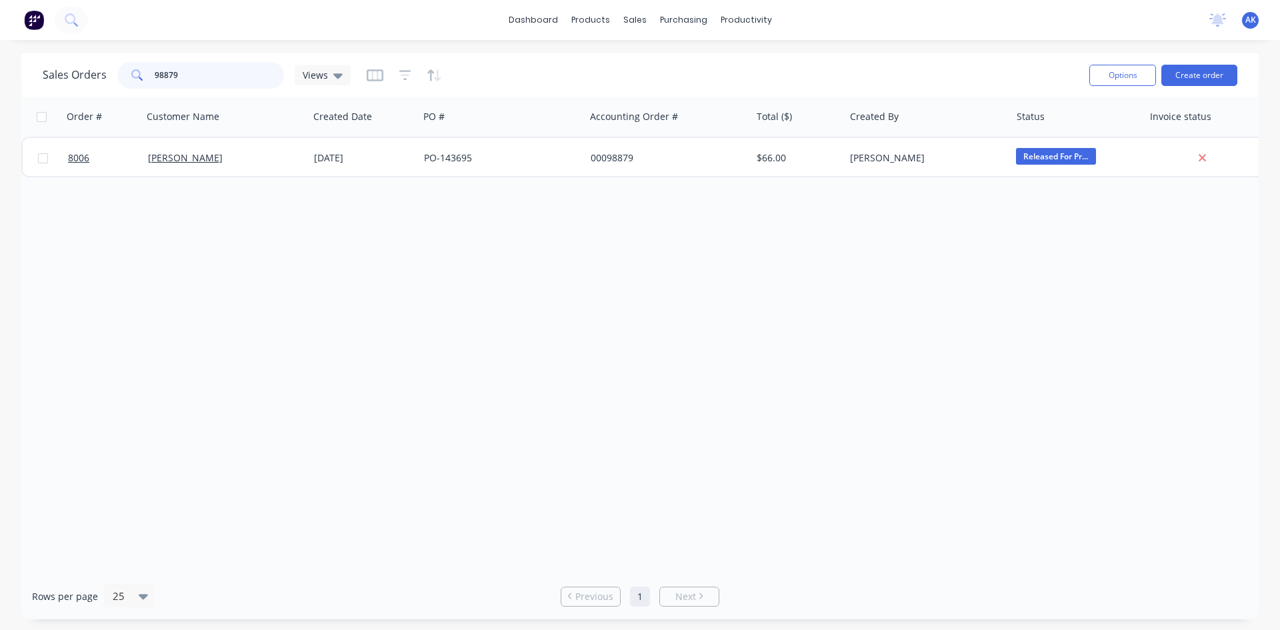
drag, startPoint x: 180, startPoint y: 74, endPoint x: 169, endPoint y: 76, distance: 11.5
click at [169, 76] on input "98879" at bounding box center [220, 75] width 130 height 27
type input "98806"
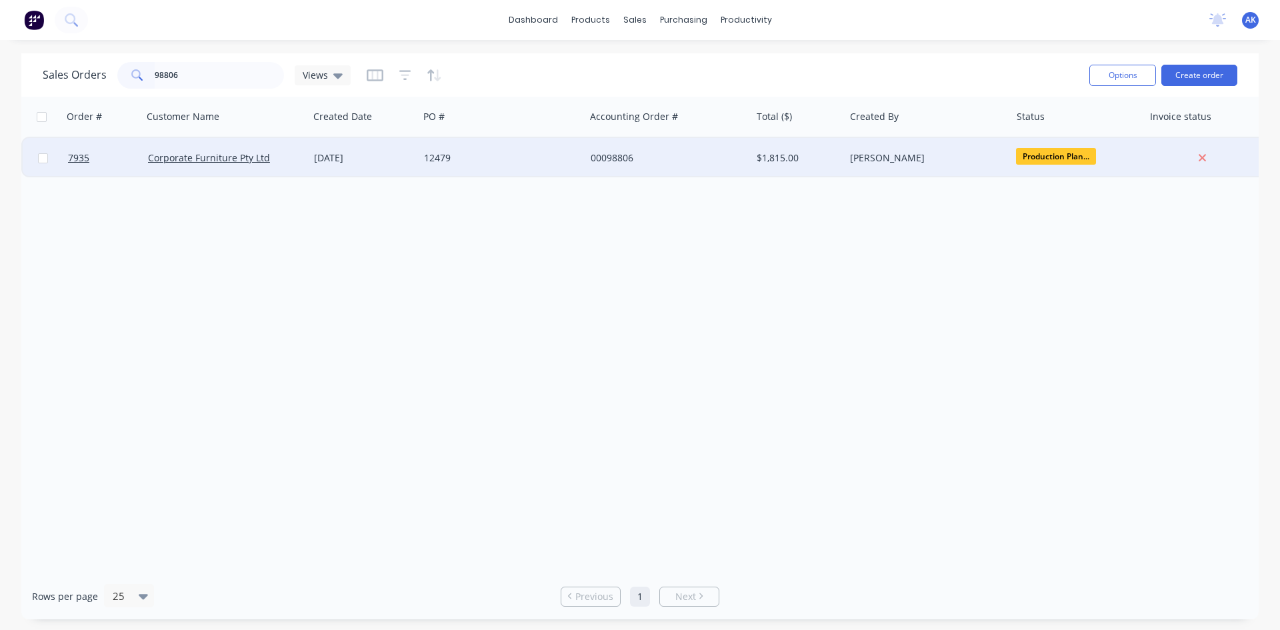
click at [349, 157] on div "[DATE]" at bounding box center [363, 157] width 99 height 13
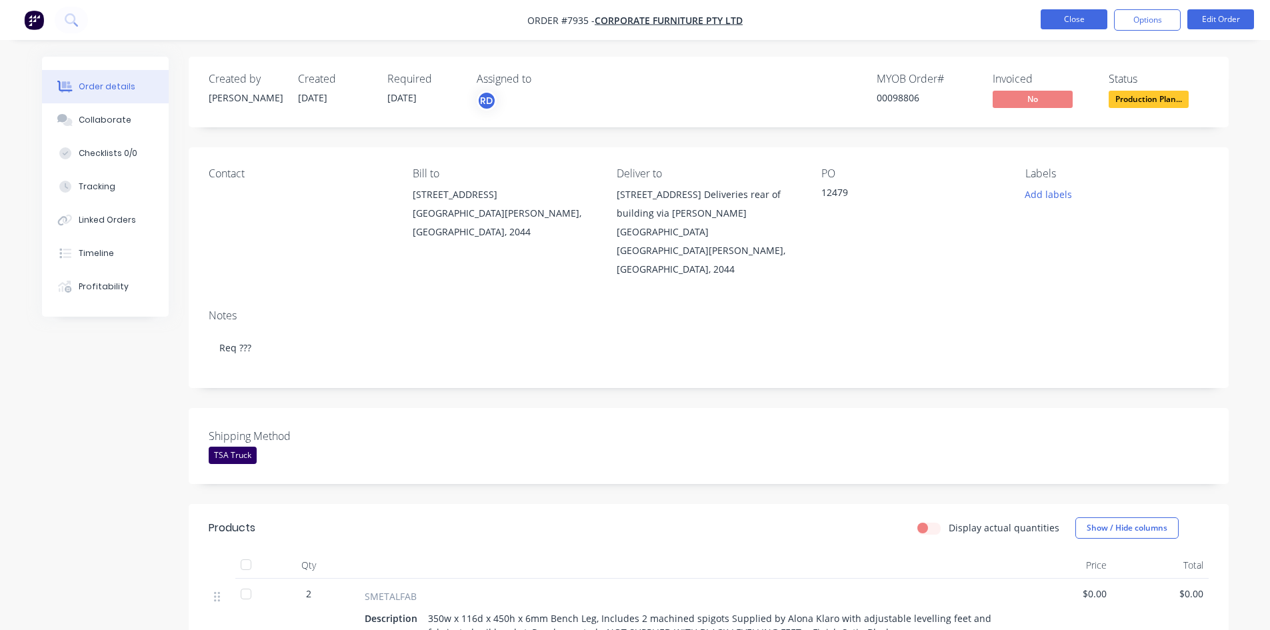
click at [1051, 21] on button "Close" at bounding box center [1074, 19] width 67 height 20
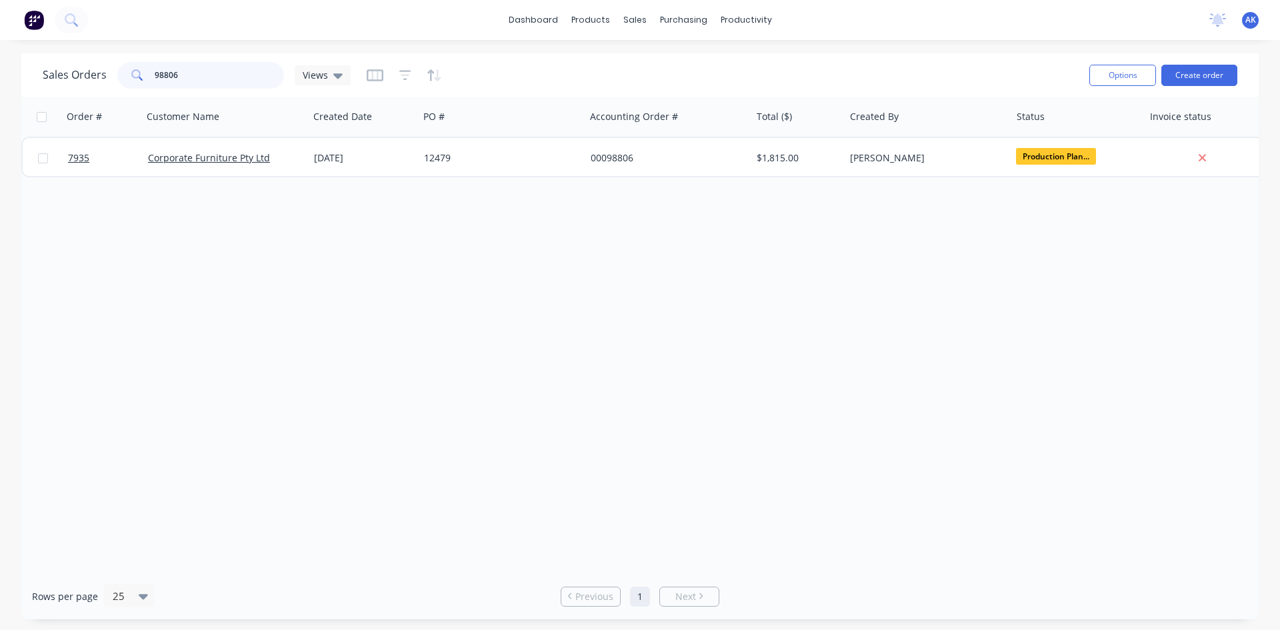
drag, startPoint x: 184, startPoint y: 79, endPoint x: 163, endPoint y: 69, distance: 23.6
click at [163, 69] on input "98806" at bounding box center [220, 75] width 130 height 27
type input "98748"
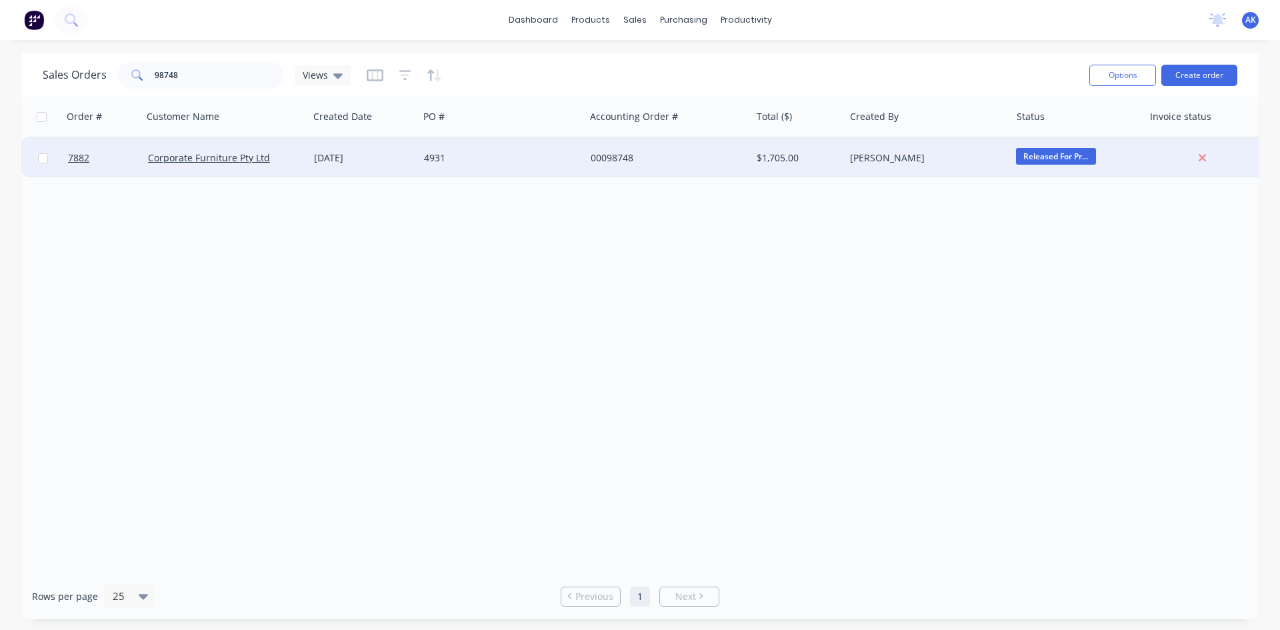
click at [444, 161] on div "4931" at bounding box center [498, 157] width 148 height 13
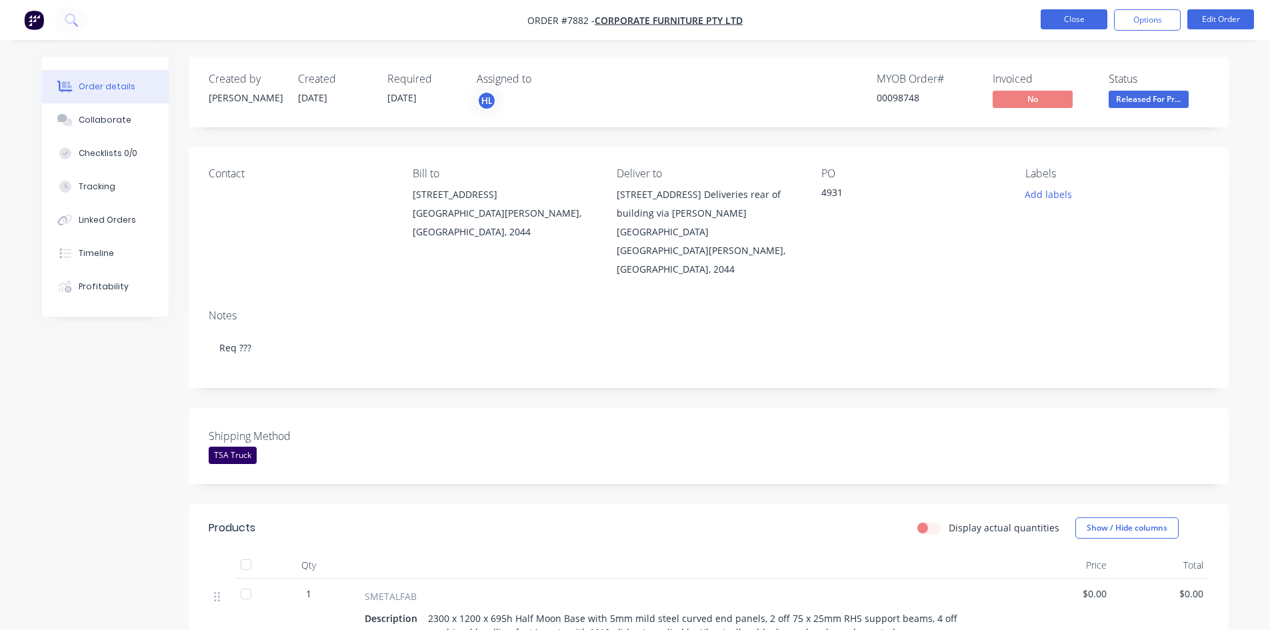
click at [1081, 21] on button "Close" at bounding box center [1074, 19] width 67 height 20
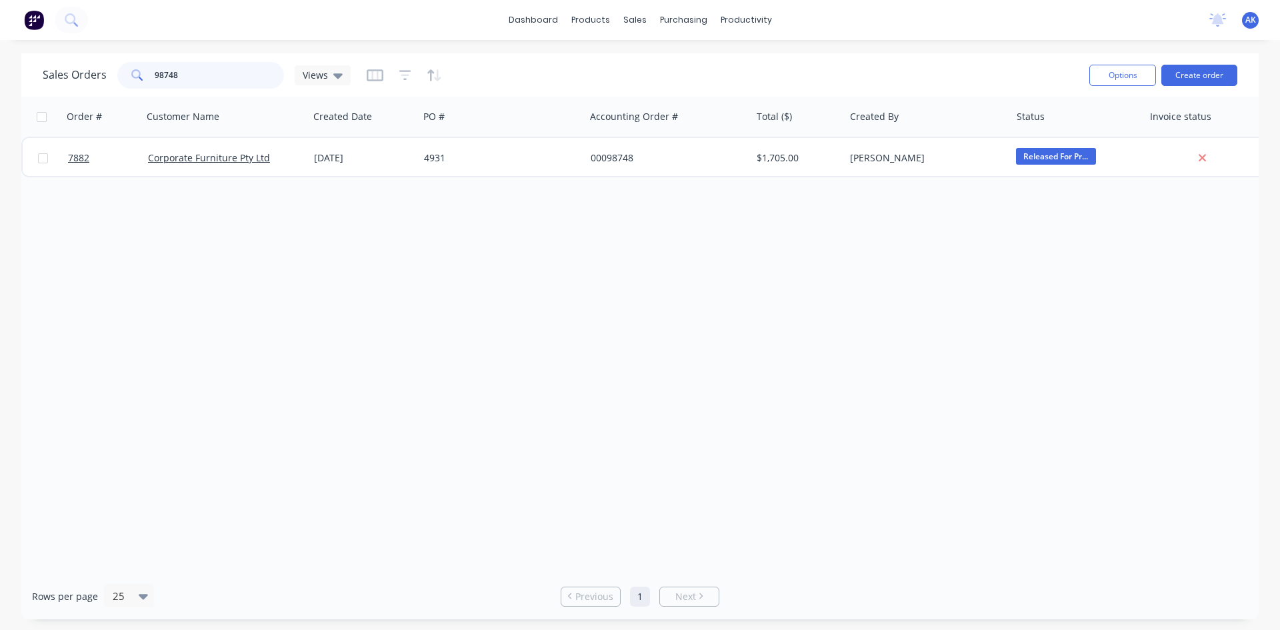
drag, startPoint x: 180, startPoint y: 77, endPoint x: 164, endPoint y: 74, distance: 16.3
click at [164, 74] on input "98748" at bounding box center [220, 75] width 130 height 27
click at [1111, 74] on button "Options" at bounding box center [1122, 75] width 67 height 21
click at [189, 73] on input "98515" at bounding box center [220, 75] width 130 height 27
type input "98876"
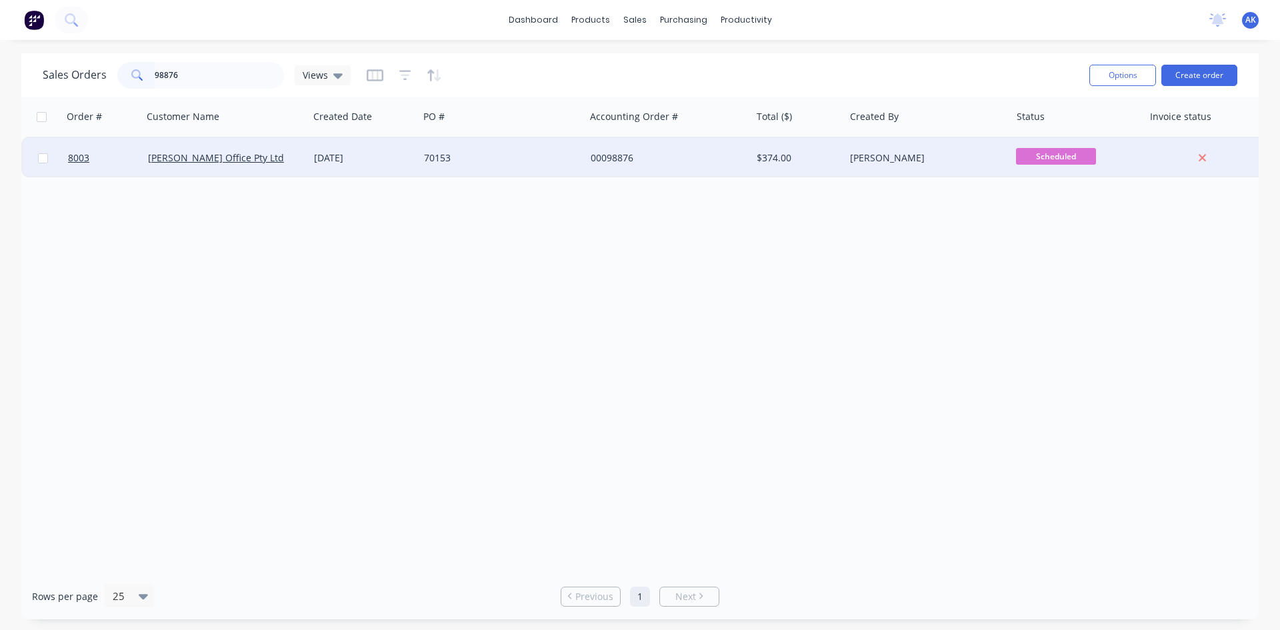
click at [323, 155] on div "[DATE]" at bounding box center [363, 157] width 99 height 13
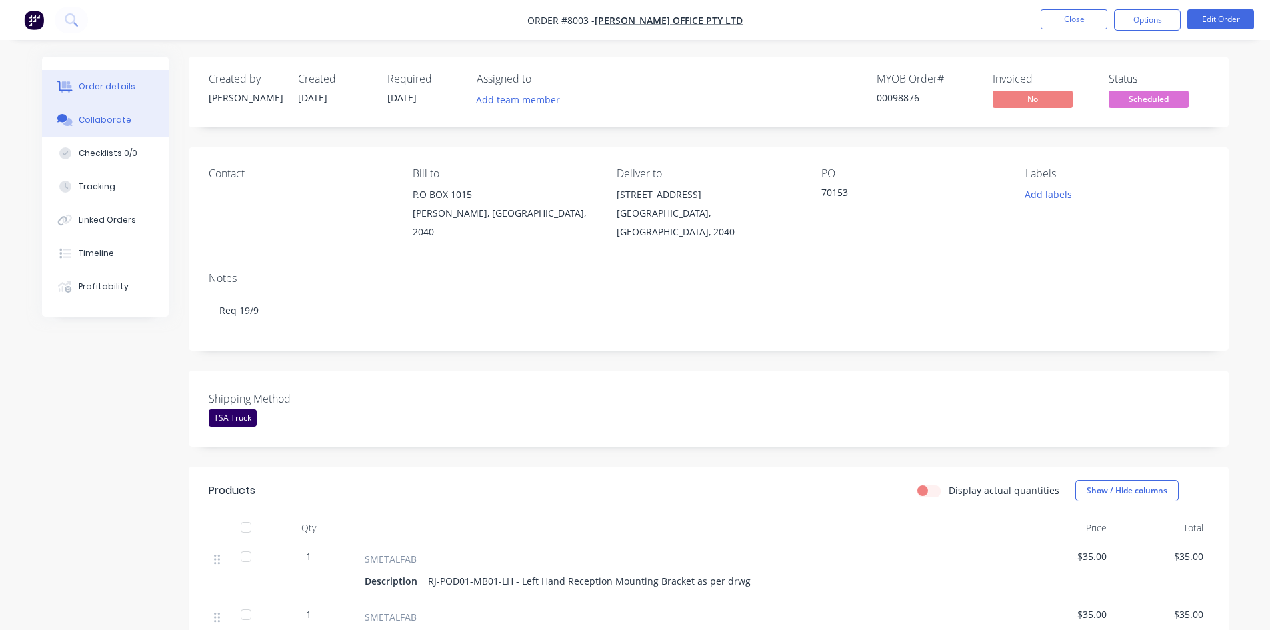
click at [131, 125] on button "Collaborate" at bounding box center [105, 119] width 127 height 33
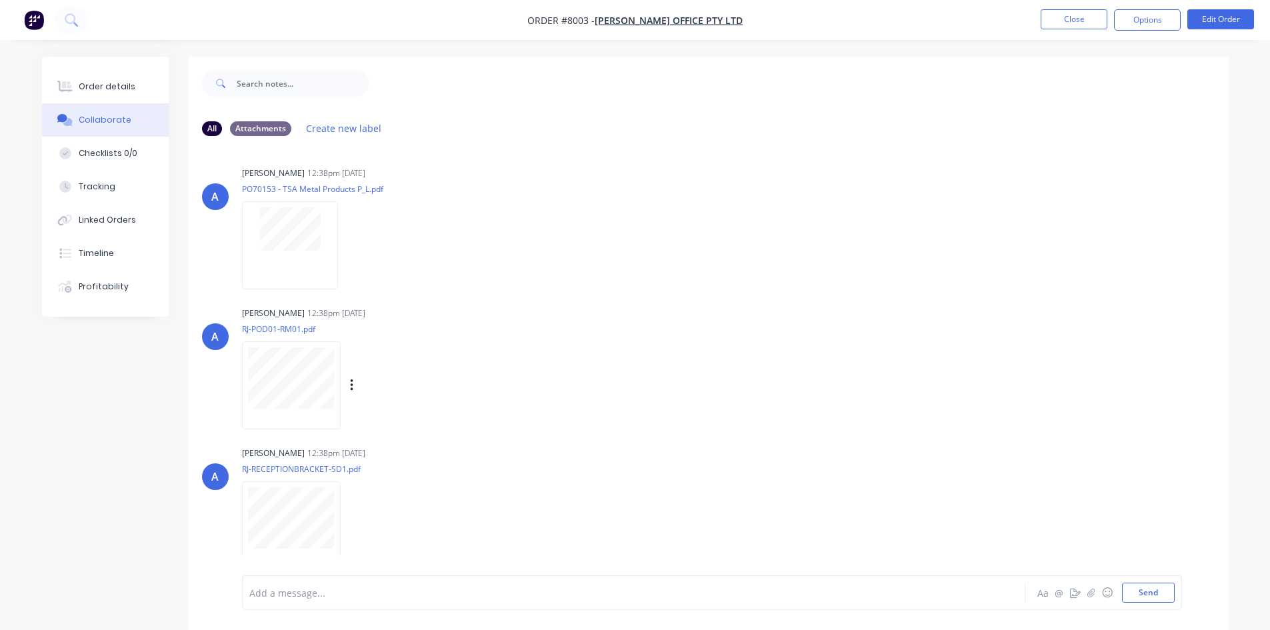
scroll to position [20, 0]
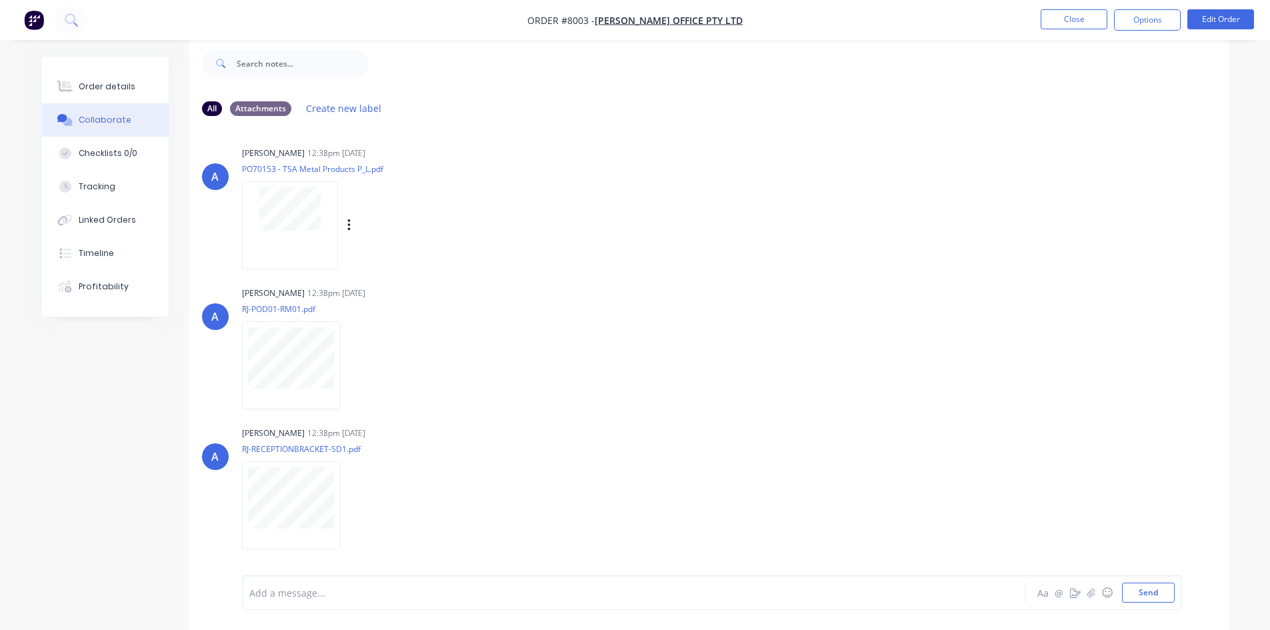
click at [300, 234] on div at bounding box center [290, 224] width 96 height 87
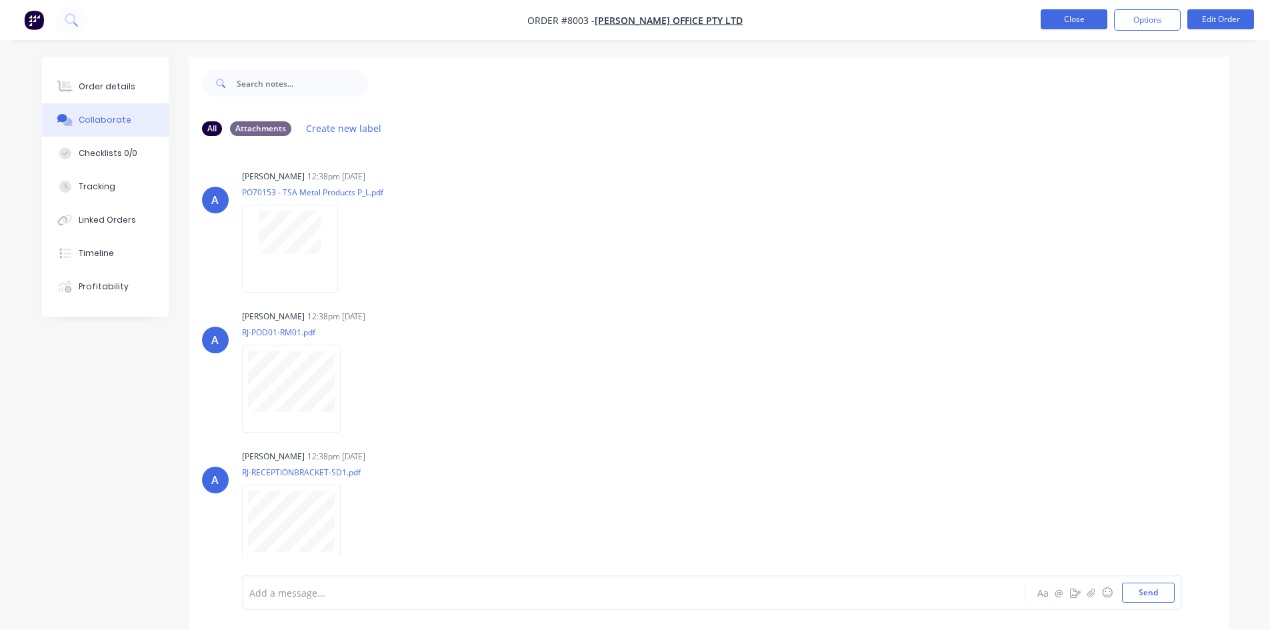
click at [1092, 17] on button "Close" at bounding box center [1074, 19] width 67 height 20
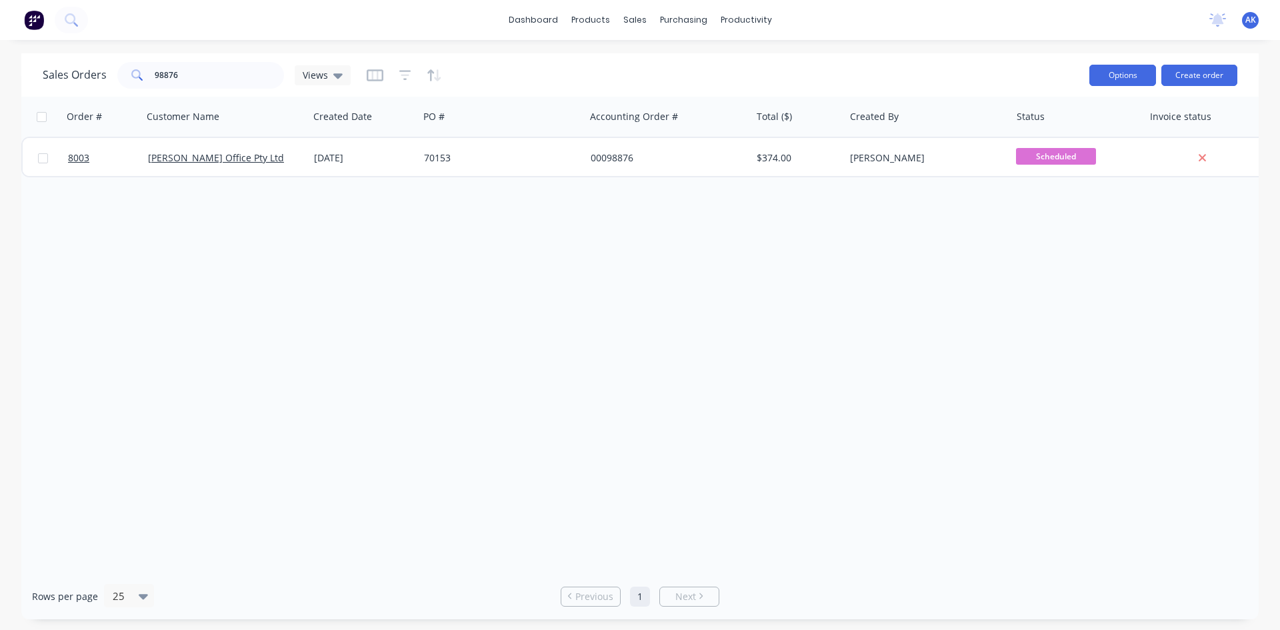
click at [1103, 77] on button "Options" at bounding box center [1122, 75] width 67 height 21
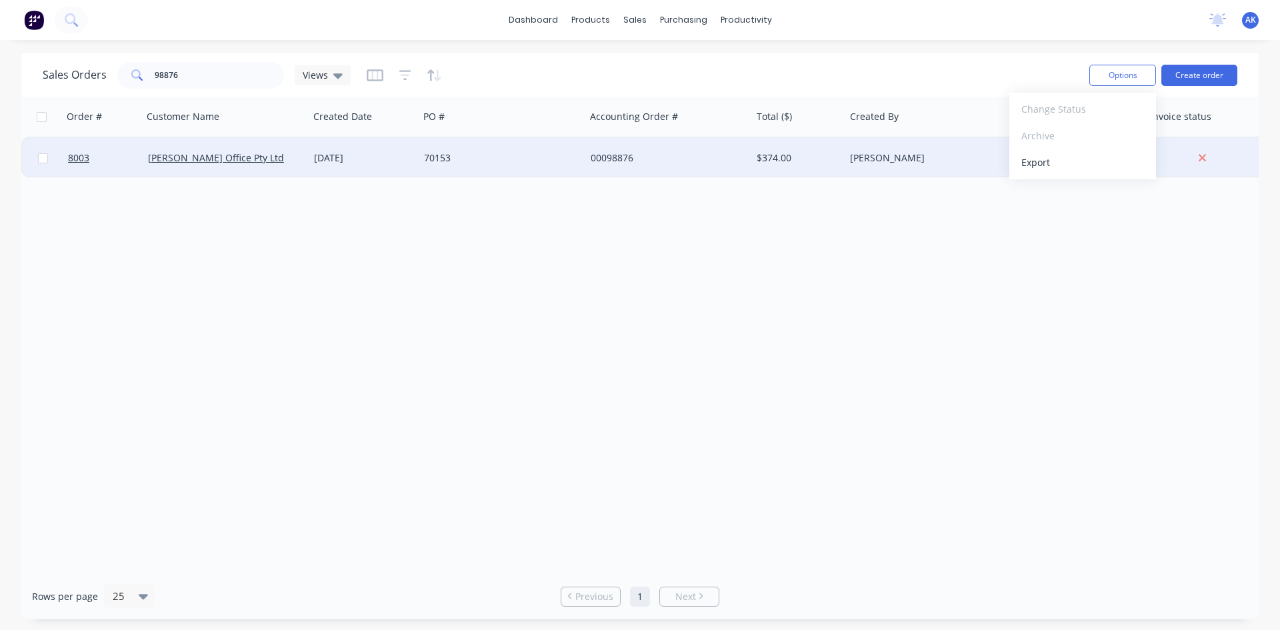
click at [309, 156] on div "[DATE]" at bounding box center [364, 158] width 110 height 40
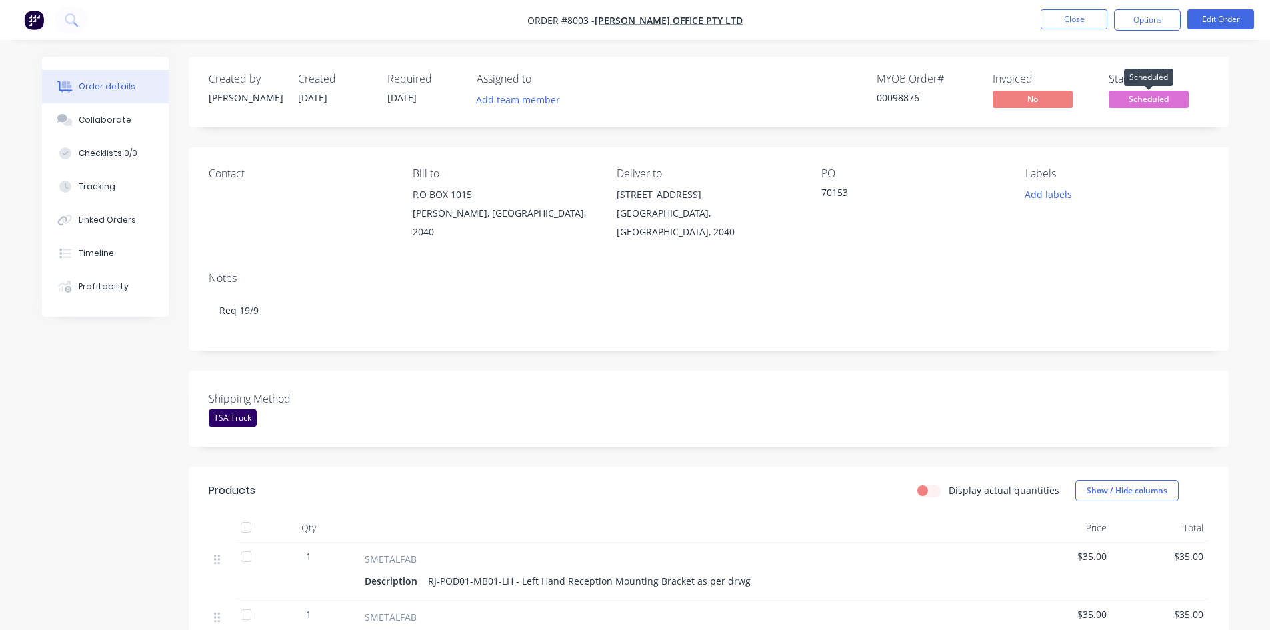
click at [1161, 104] on span "Scheduled" at bounding box center [1149, 99] width 80 height 17
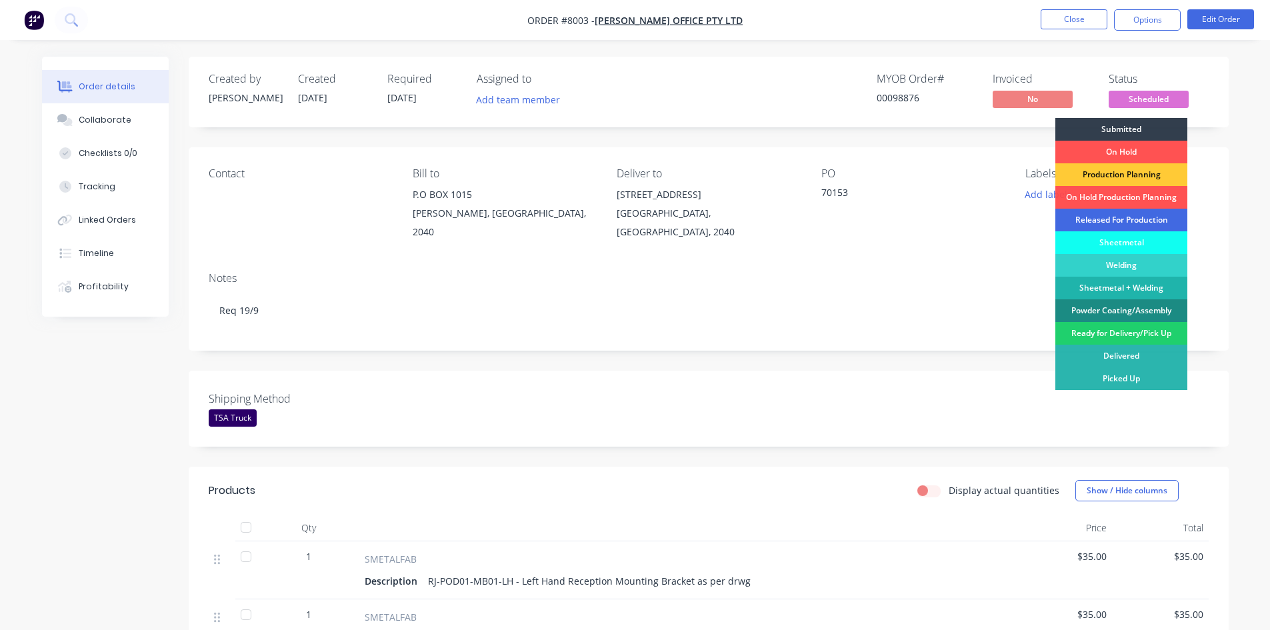
click at [1152, 217] on div "Released For Production" at bounding box center [1121, 220] width 132 height 23
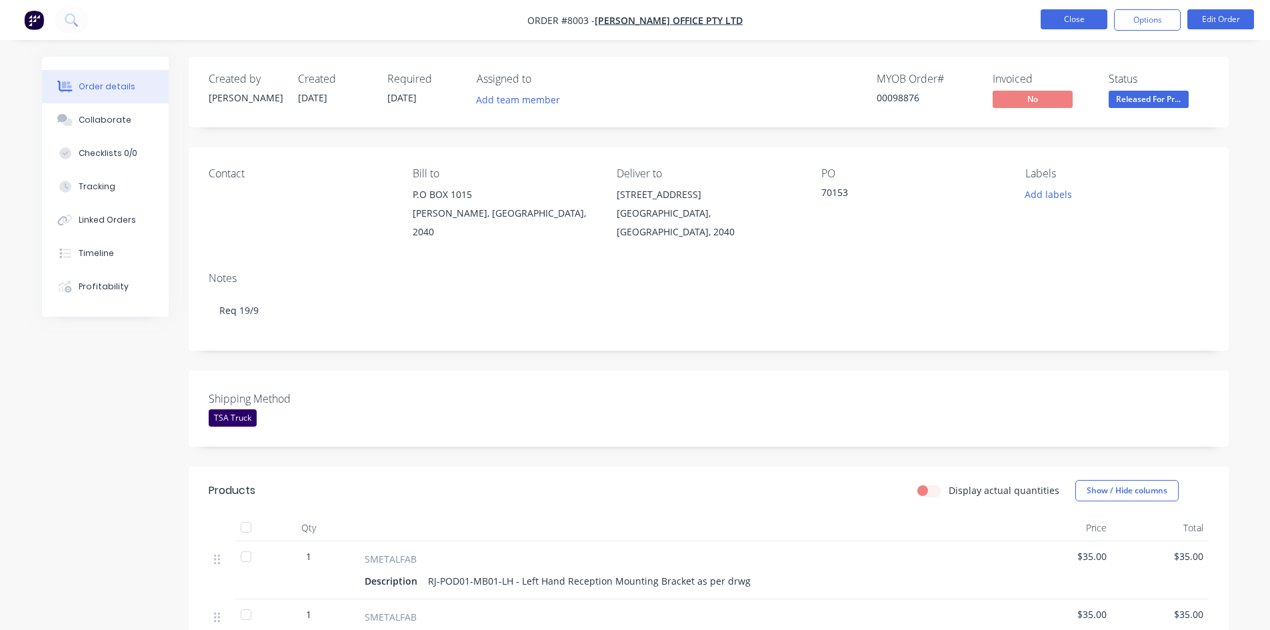
click at [1081, 24] on button "Close" at bounding box center [1074, 19] width 67 height 20
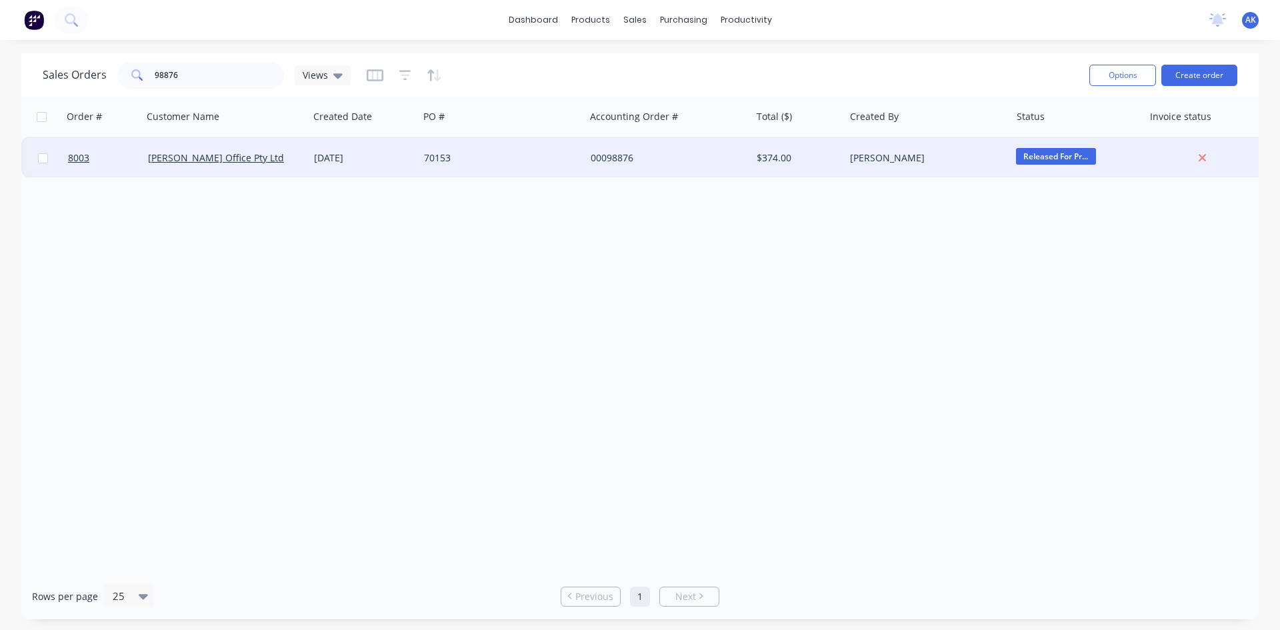
click at [391, 159] on div "[DATE]" at bounding box center [363, 157] width 99 height 13
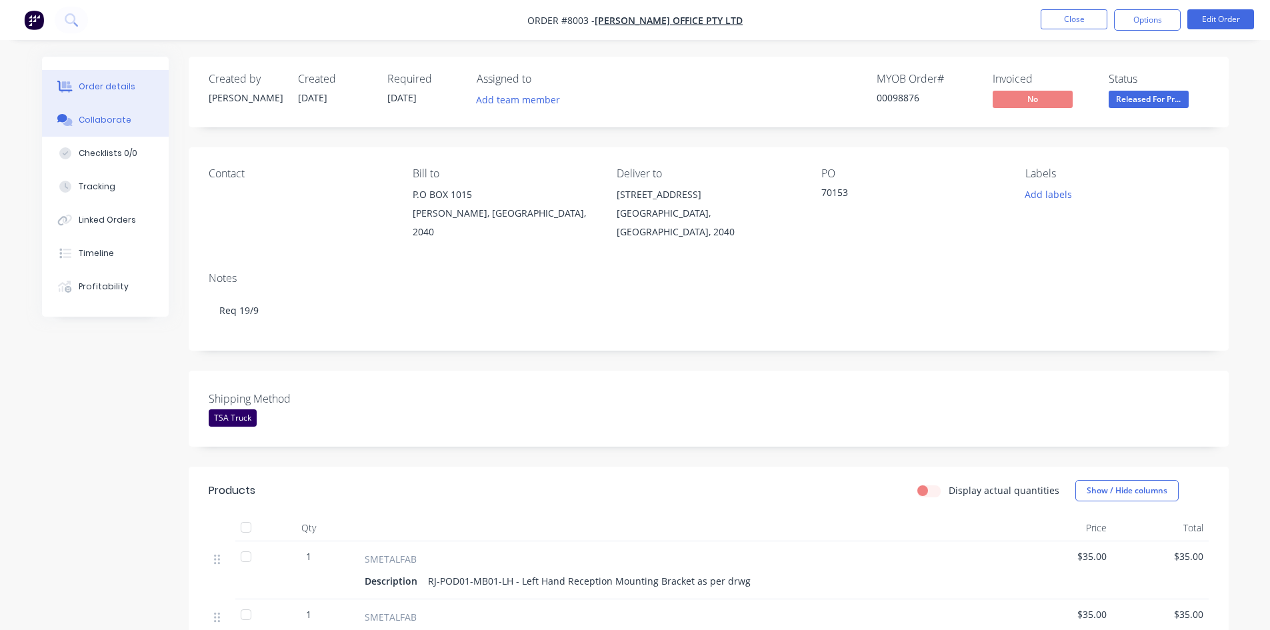
click at [140, 118] on button "Collaborate" at bounding box center [105, 119] width 127 height 33
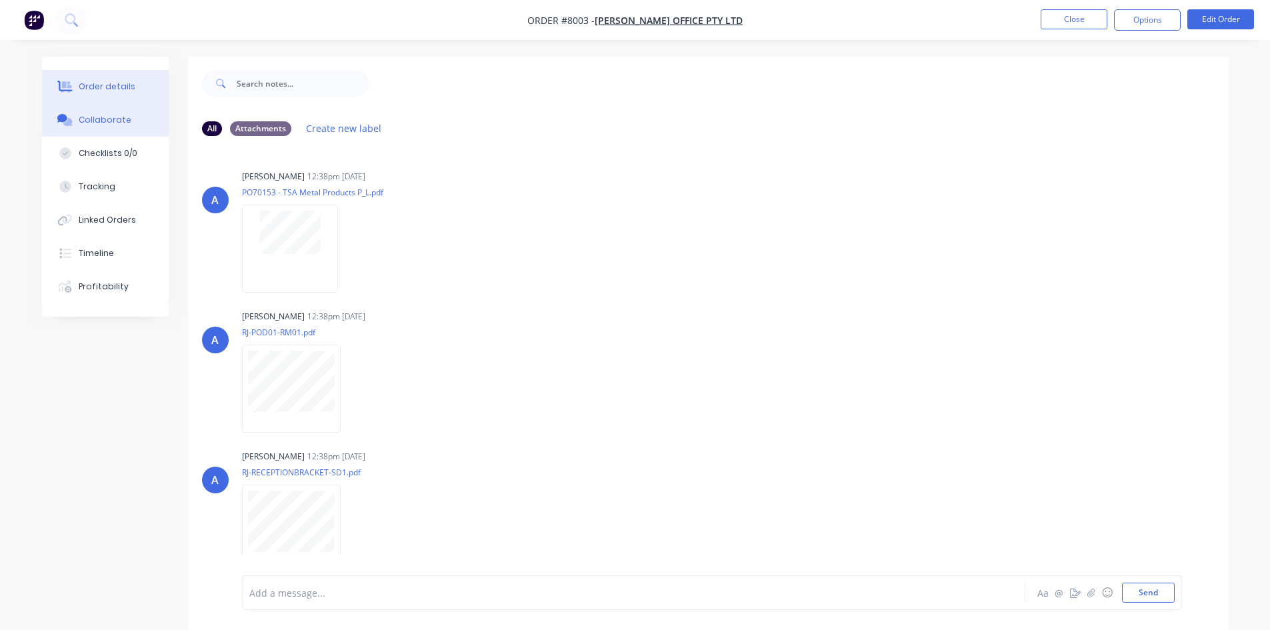
click at [131, 90] on button "Order details" at bounding box center [105, 86] width 127 height 33
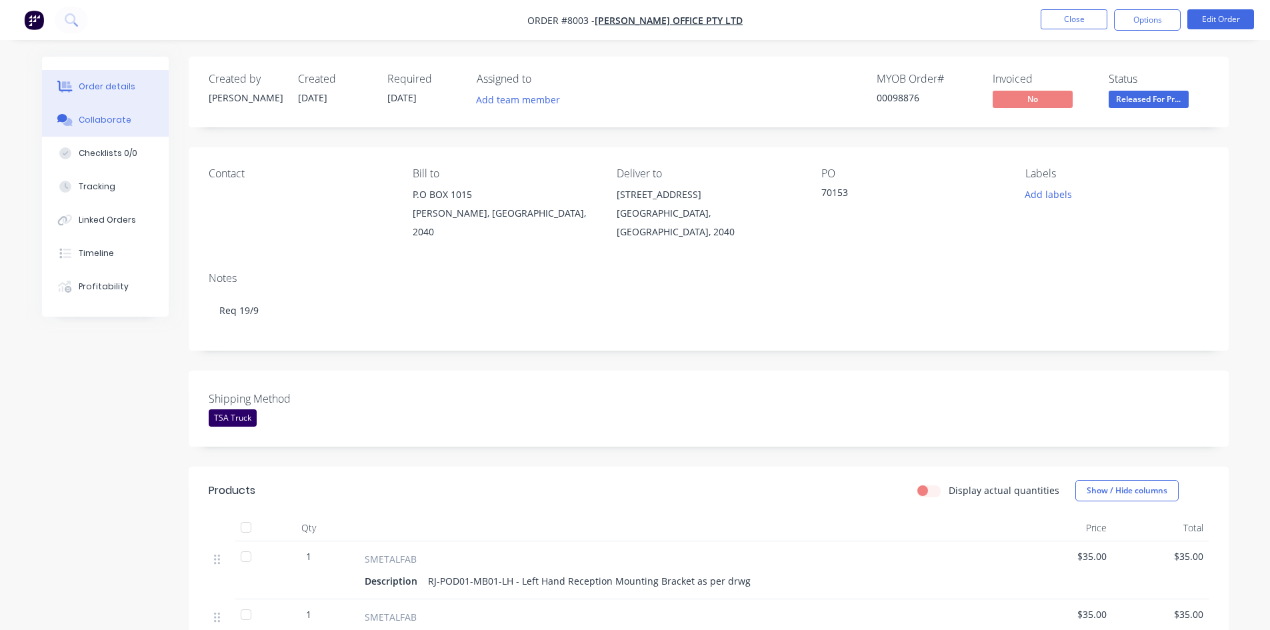
click at [97, 119] on div "Collaborate" at bounding box center [105, 120] width 53 height 12
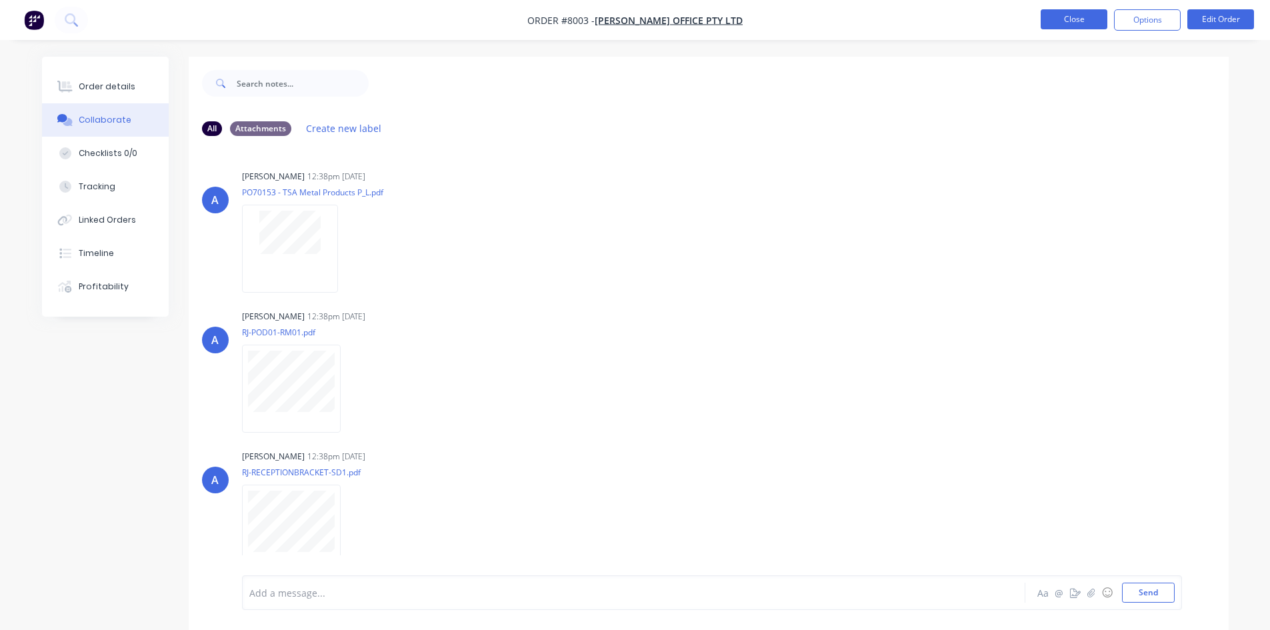
click at [1067, 25] on button "Close" at bounding box center [1074, 19] width 67 height 20
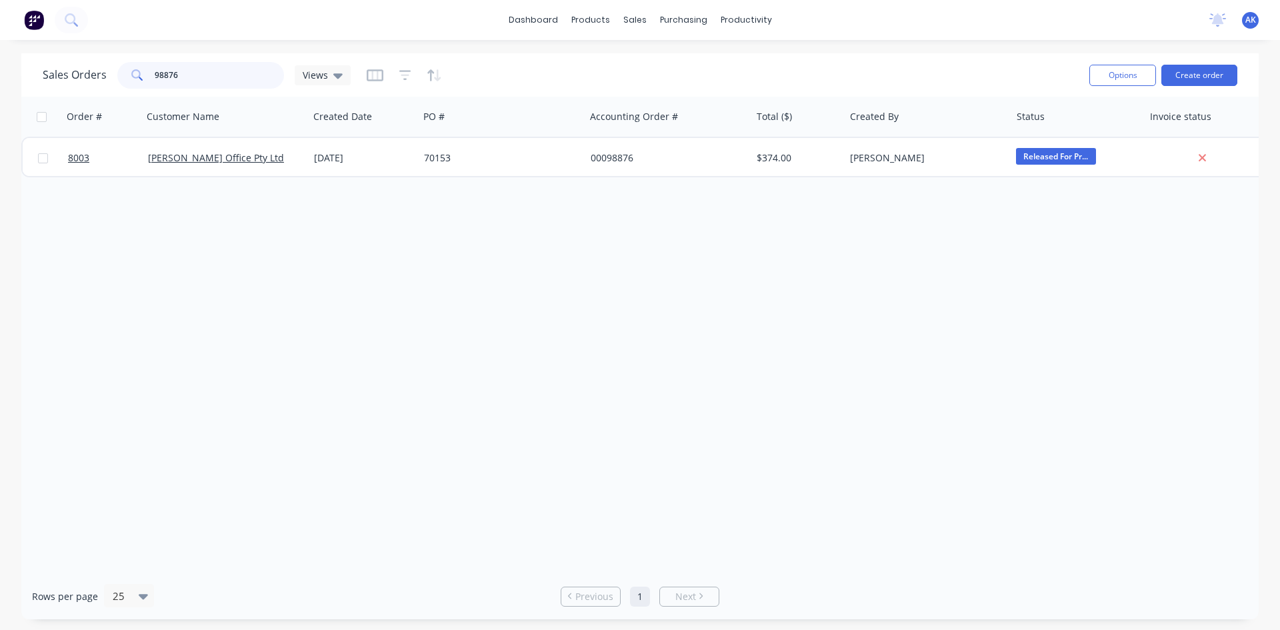
click at [236, 77] on input "98876" at bounding box center [220, 75] width 130 height 27
type input "98865"
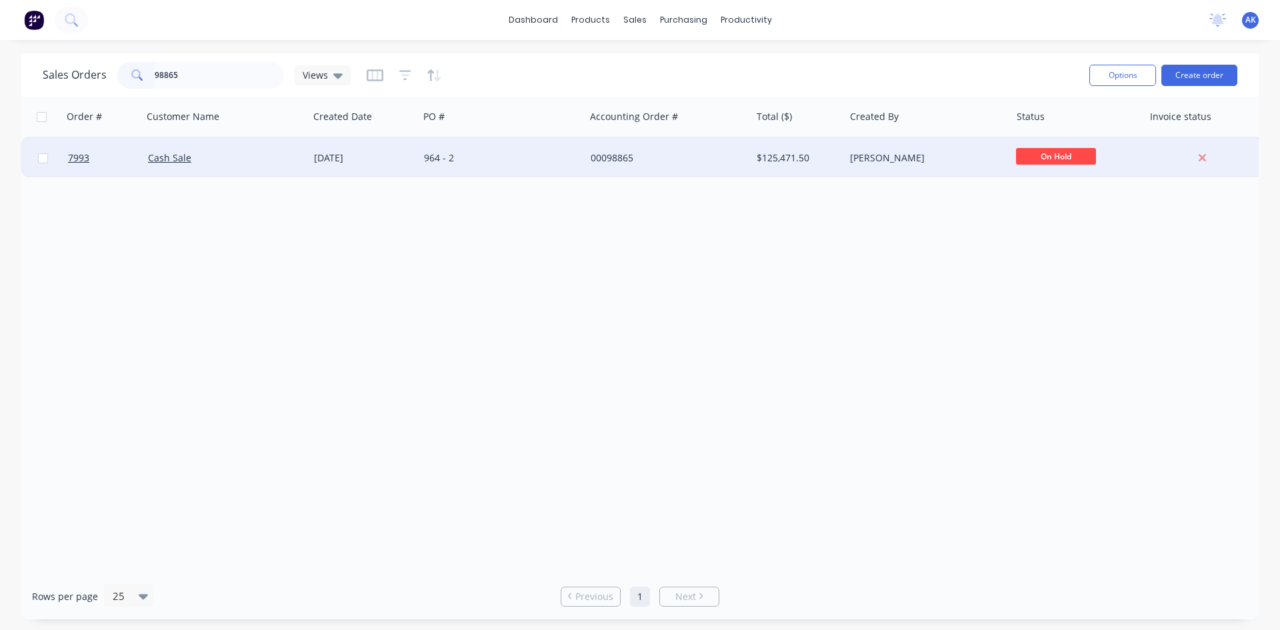
click at [344, 163] on div "05 Sep 2025" at bounding box center [363, 157] width 99 height 13
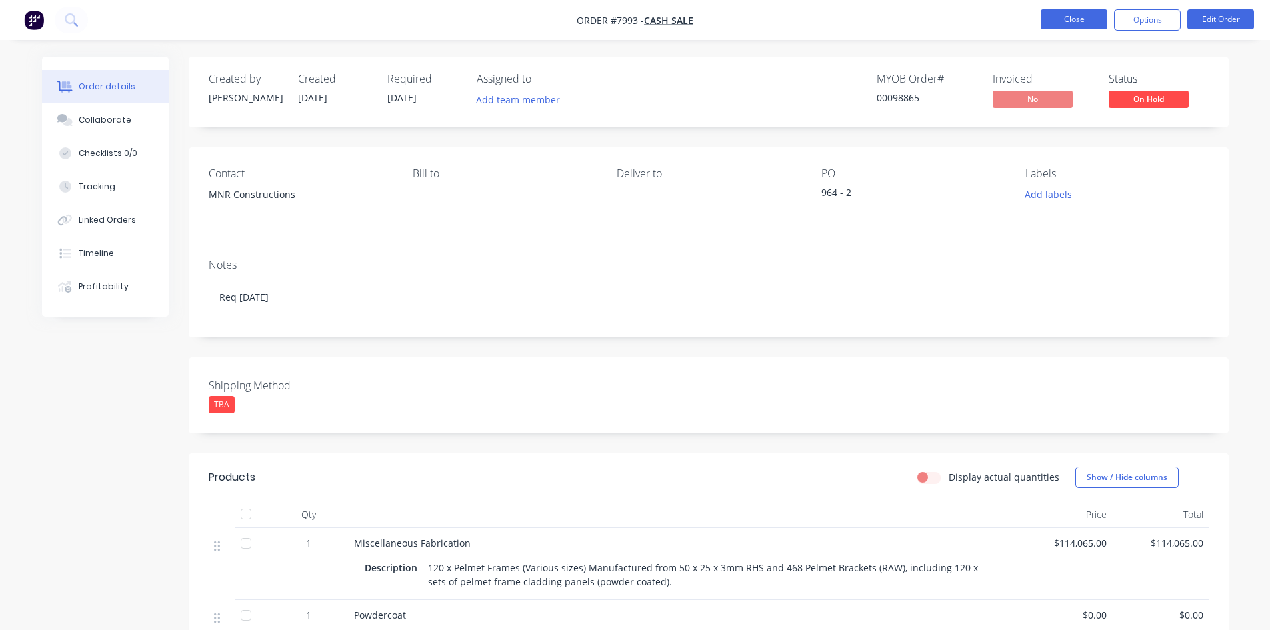
click at [1056, 19] on button "Close" at bounding box center [1074, 19] width 67 height 20
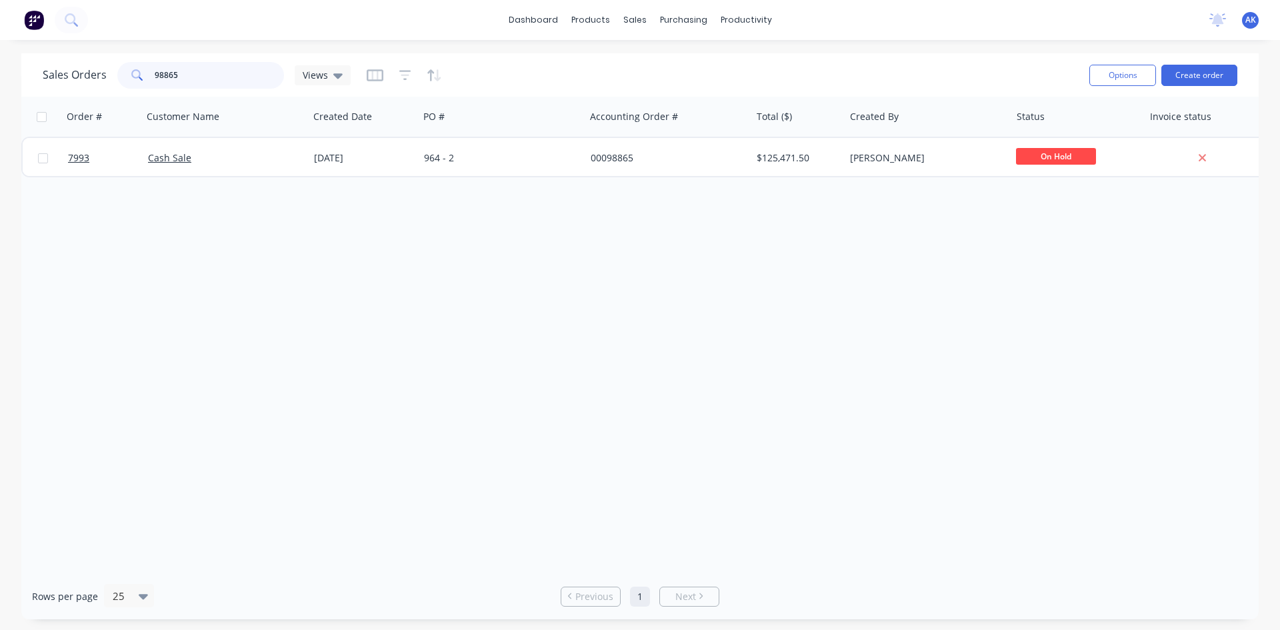
drag, startPoint x: 173, startPoint y: 77, endPoint x: 157, endPoint y: 75, distance: 16.1
click at [157, 75] on input "98865" at bounding box center [220, 75] width 130 height 27
drag, startPoint x: 180, startPoint y: 75, endPoint x: 159, endPoint y: 83, distance: 22.2
click at [159, 83] on input "95600" at bounding box center [220, 75] width 130 height 27
drag, startPoint x: 175, startPoint y: 71, endPoint x: 164, endPoint y: 76, distance: 12.5
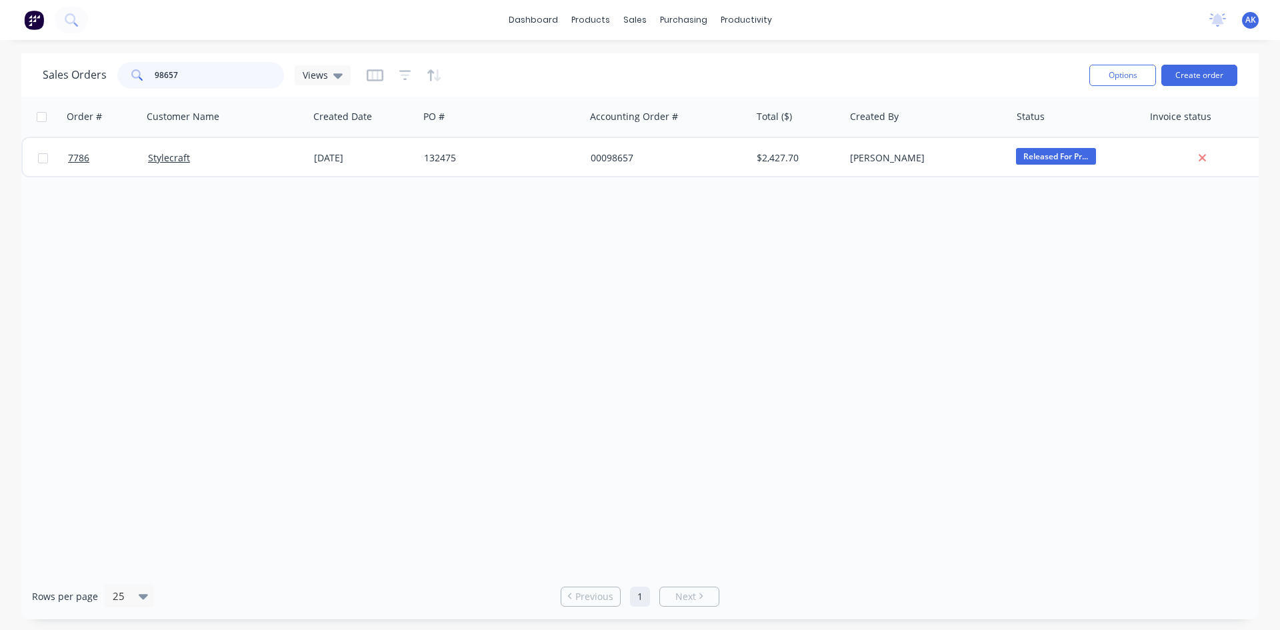
click at [164, 76] on input "98657" at bounding box center [220, 75] width 130 height 27
type input "98854"
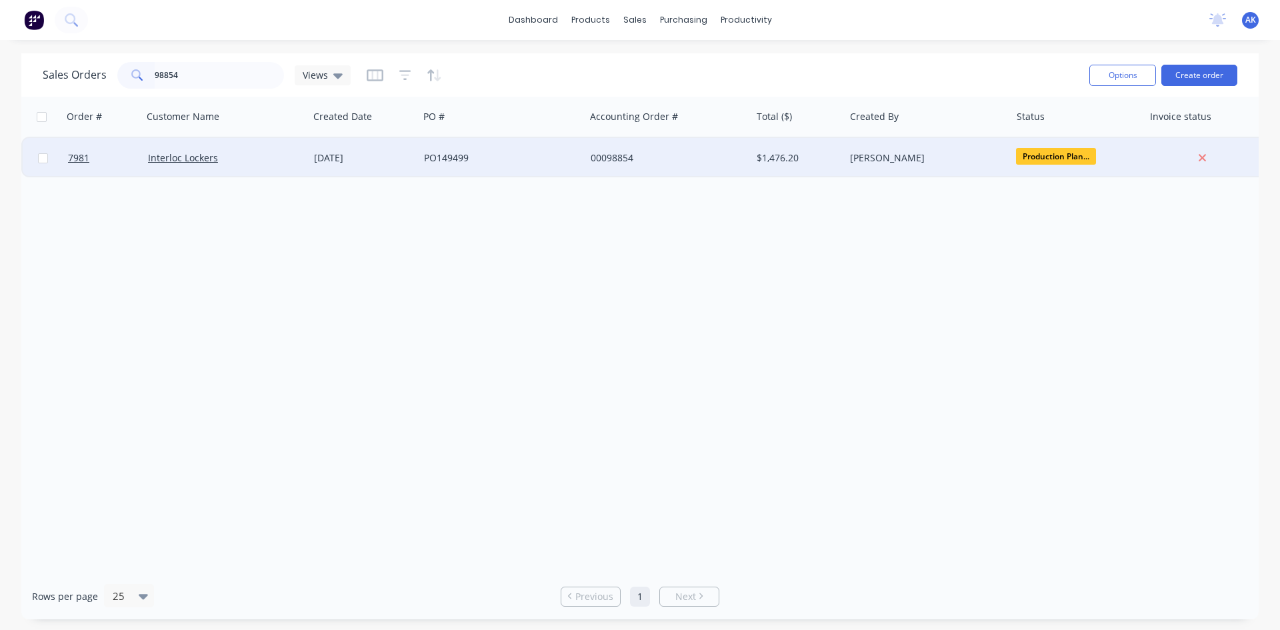
click at [341, 157] on div "[DATE]" at bounding box center [363, 157] width 99 height 13
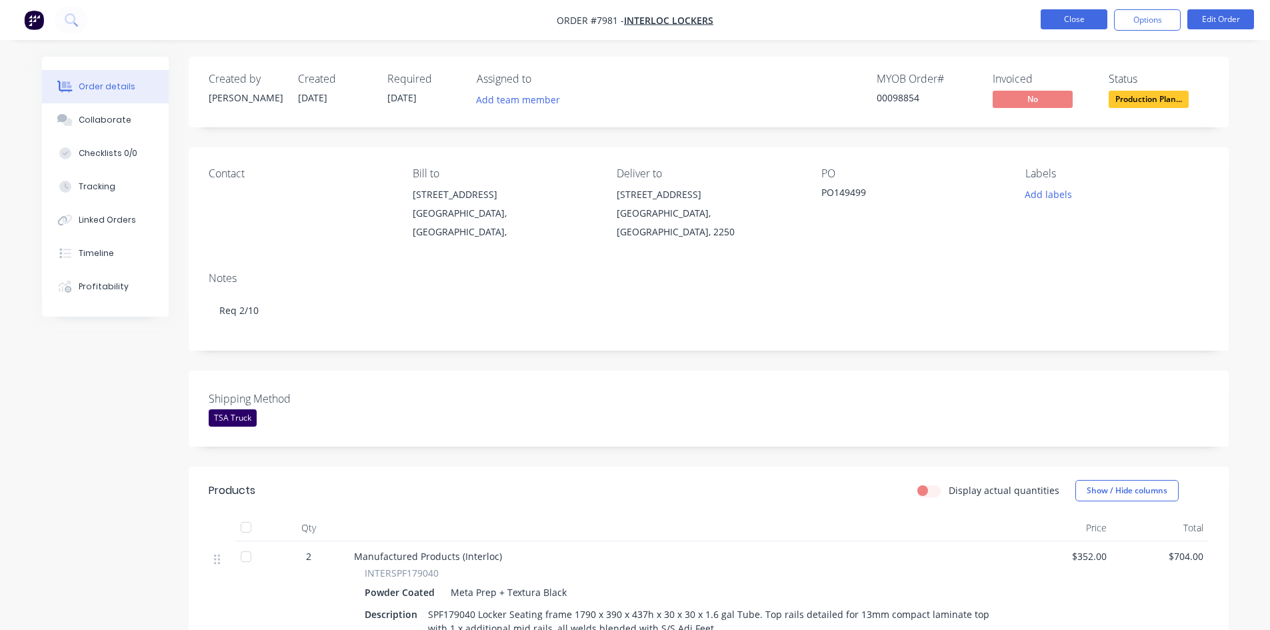
click at [1058, 13] on button "Close" at bounding box center [1074, 19] width 67 height 20
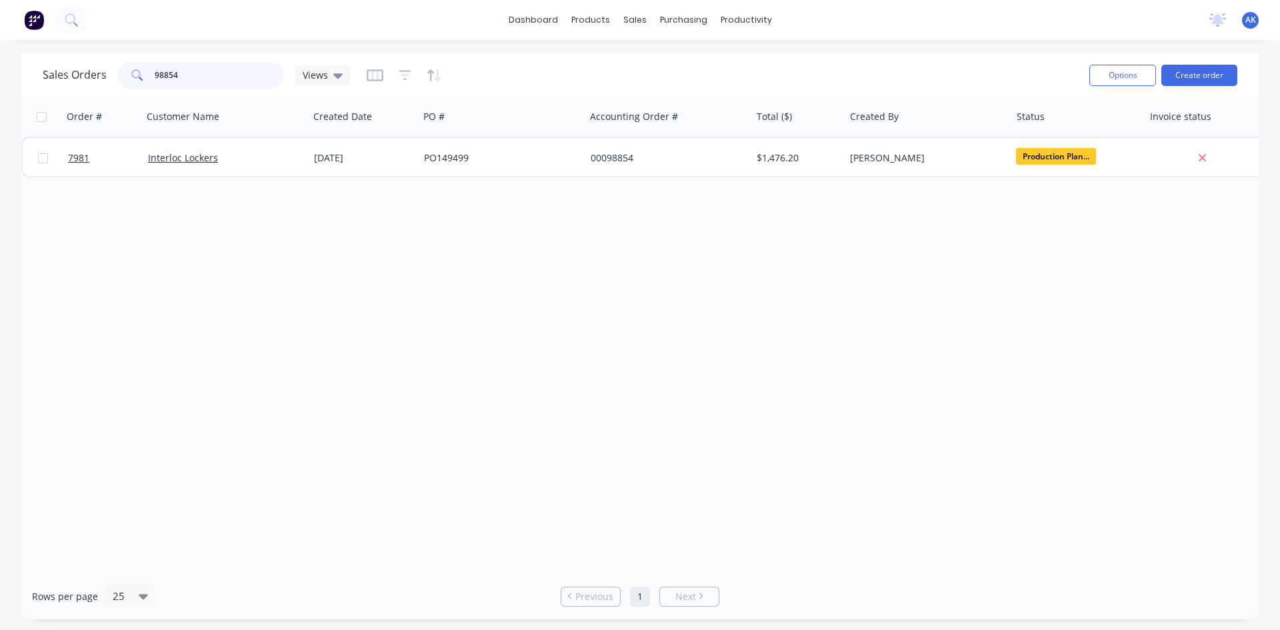
drag, startPoint x: 179, startPoint y: 72, endPoint x: 168, endPoint y: 79, distance: 12.6
click at [168, 79] on input "98854" at bounding box center [220, 75] width 130 height 27
type input "98833"
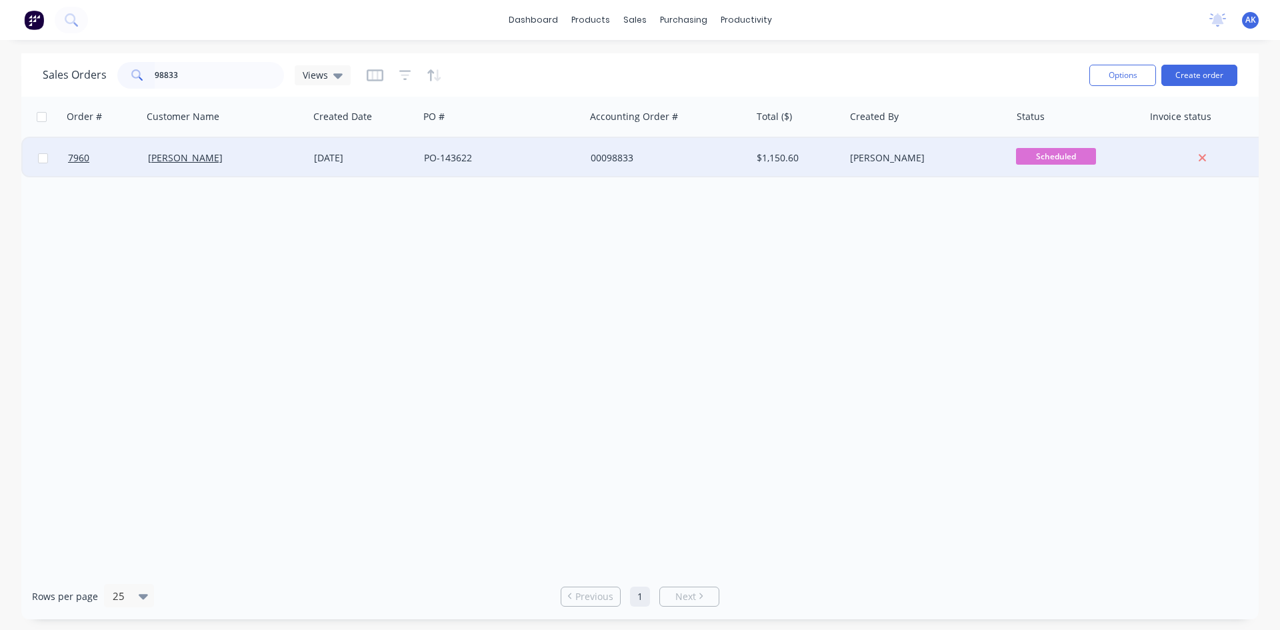
click at [457, 158] on div "PO-143622" at bounding box center [498, 157] width 148 height 13
